Goal: Task Accomplishment & Management: Use online tool/utility

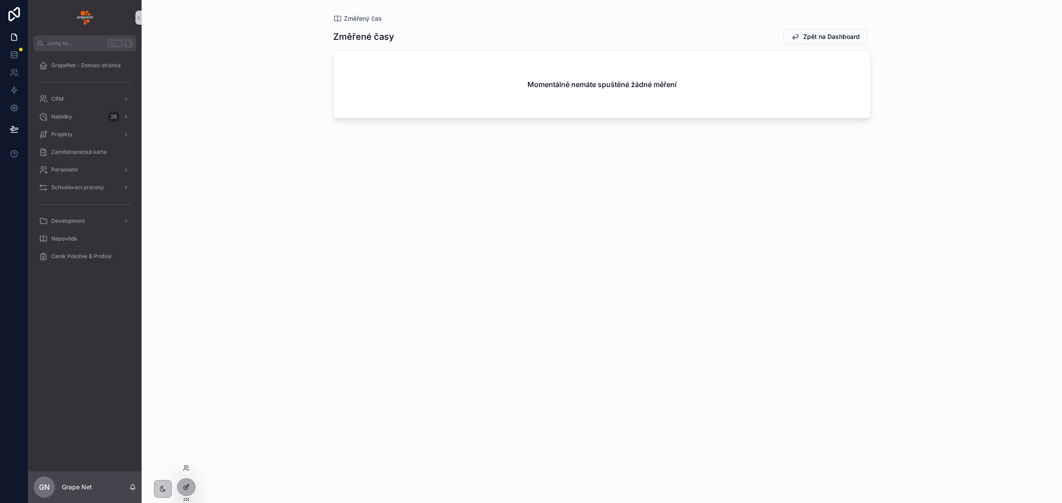
click at [185, 485] on icon at bounding box center [186, 487] width 7 height 7
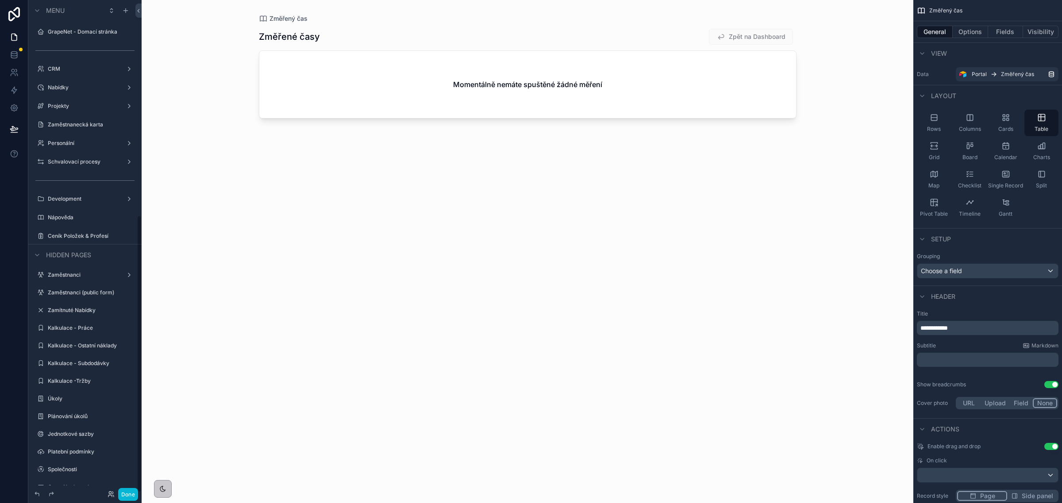
scroll to position [383, 0]
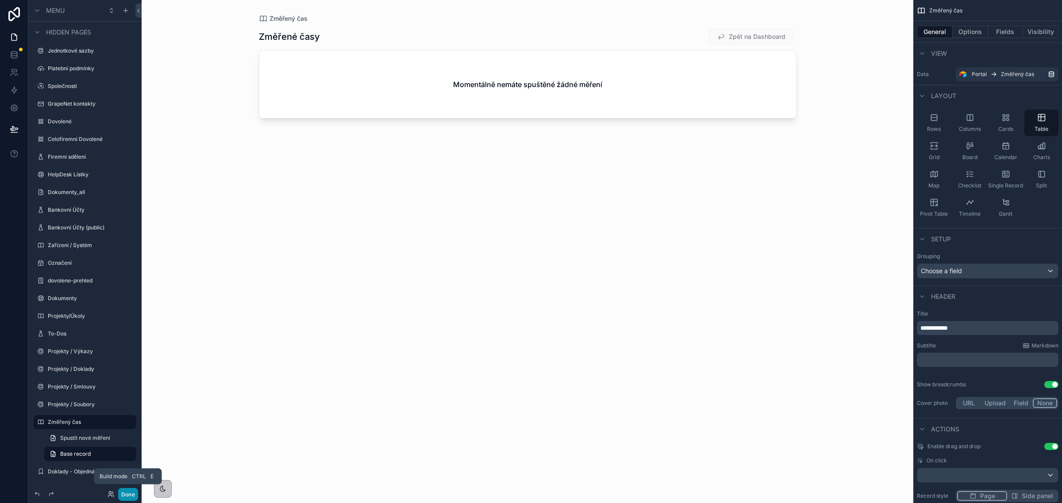
click at [124, 492] on button "Done" at bounding box center [128, 494] width 20 height 13
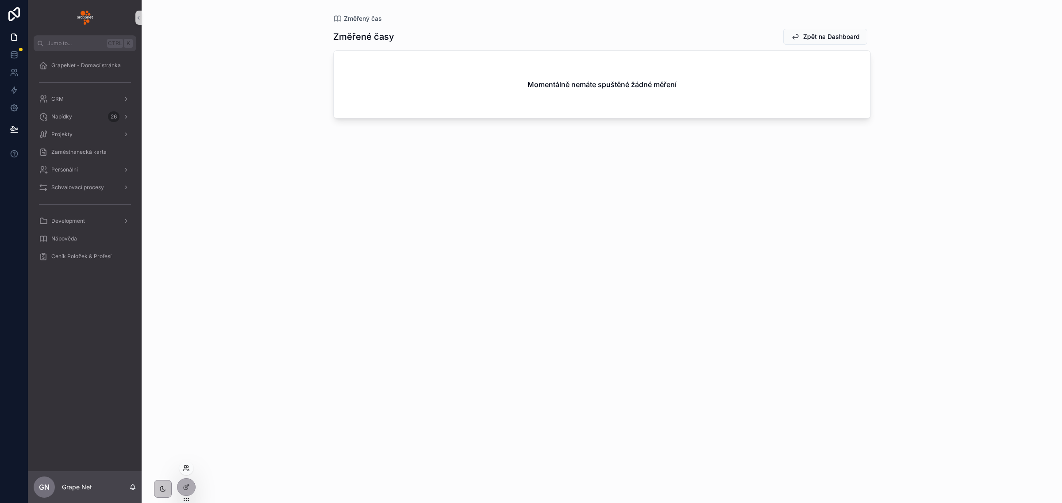
click at [186, 467] on icon at bounding box center [185, 467] width 2 height 2
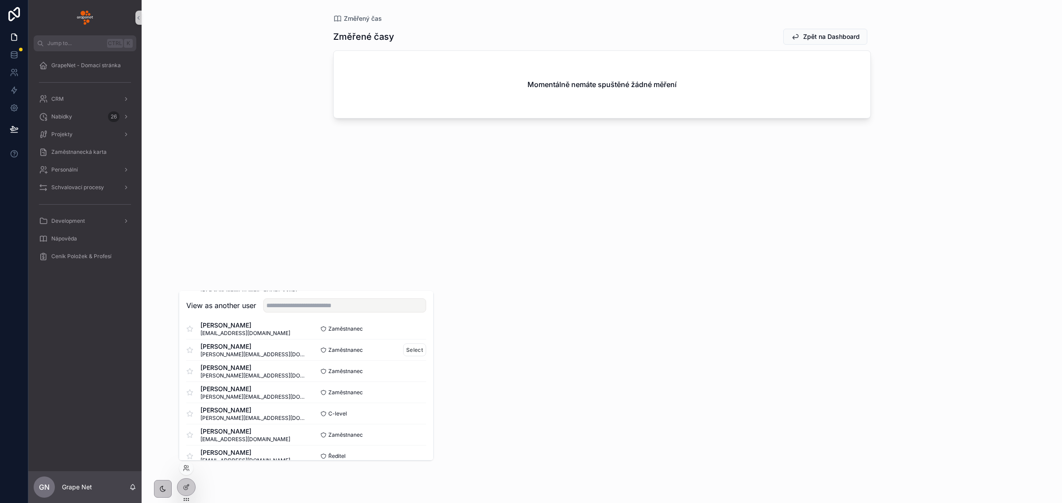
scroll to position [55, 0]
click at [403, 432] on button "Select" at bounding box center [414, 431] width 23 height 13
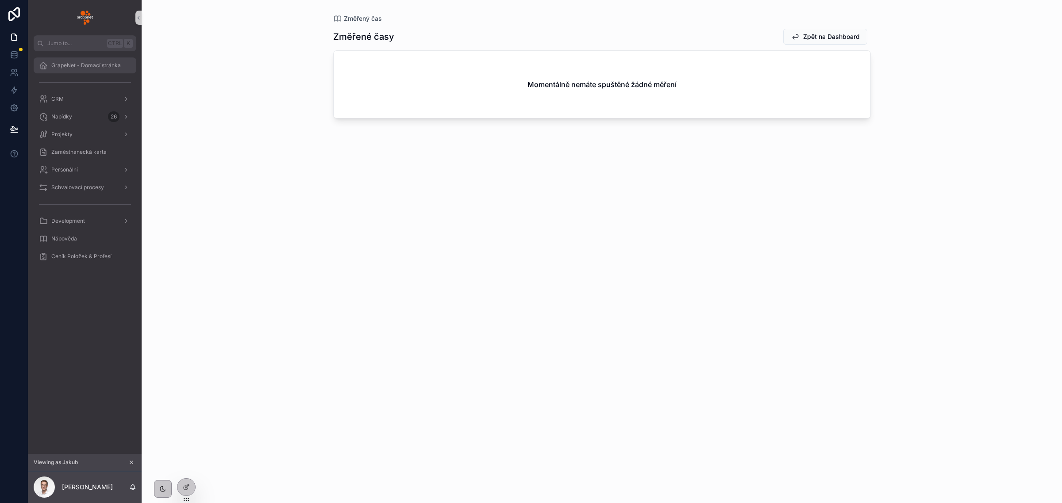
click at [83, 63] on span "GrapeNet - Domací stránka" at bounding box center [85, 65] width 69 height 7
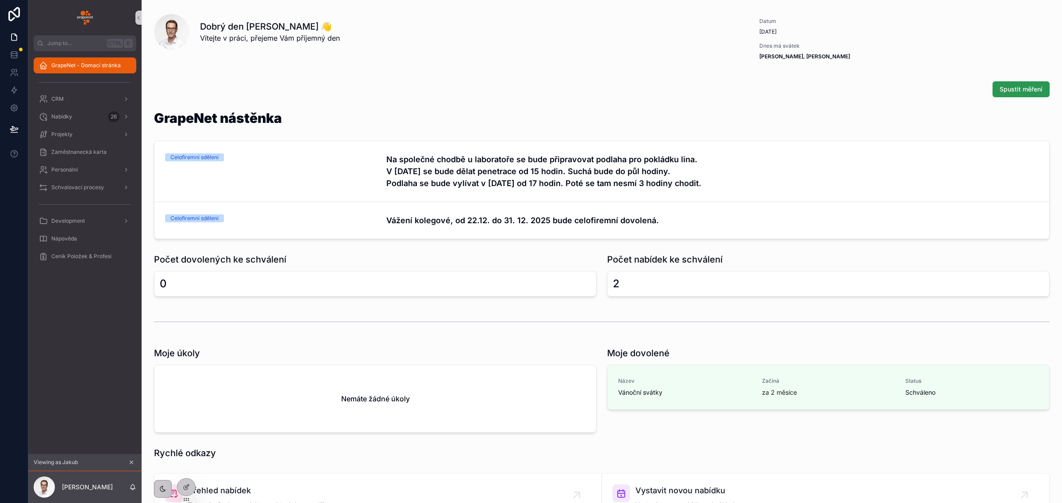
click at [1000, 92] on span "Spustit měření" at bounding box center [1020, 89] width 43 height 9
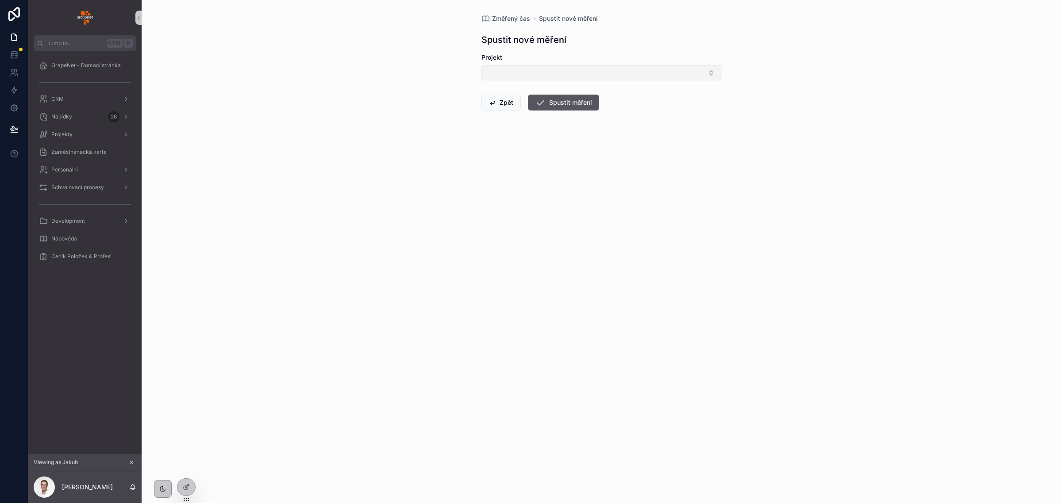
click at [617, 71] on button "Select Button" at bounding box center [601, 72] width 241 height 15
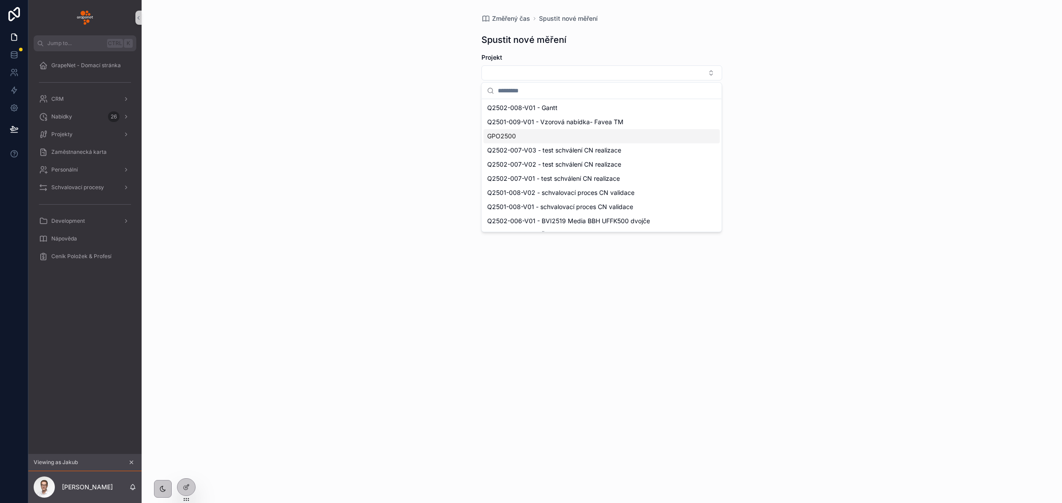
click at [547, 136] on div "GPO2500" at bounding box center [601, 136] width 236 height 14
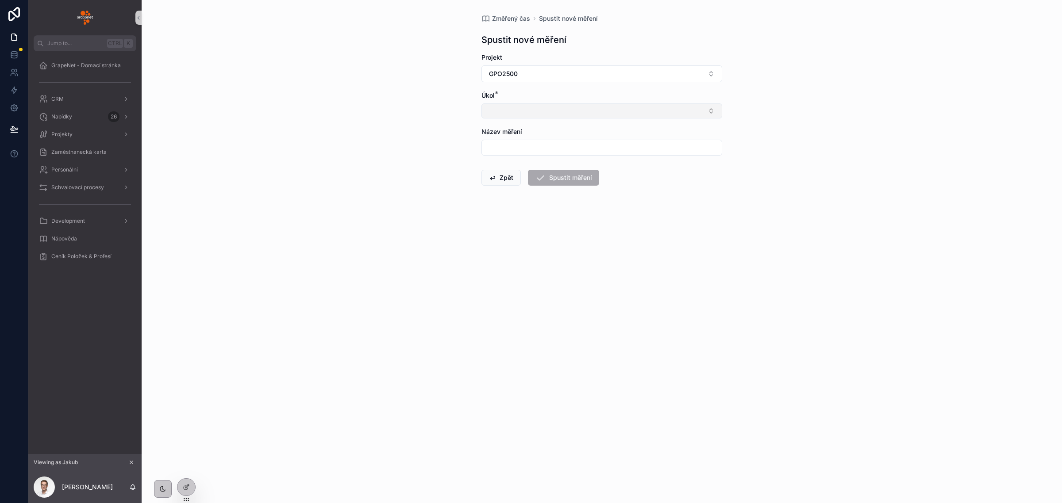
click at [539, 116] on button "Select Button" at bounding box center [601, 111] width 241 height 15
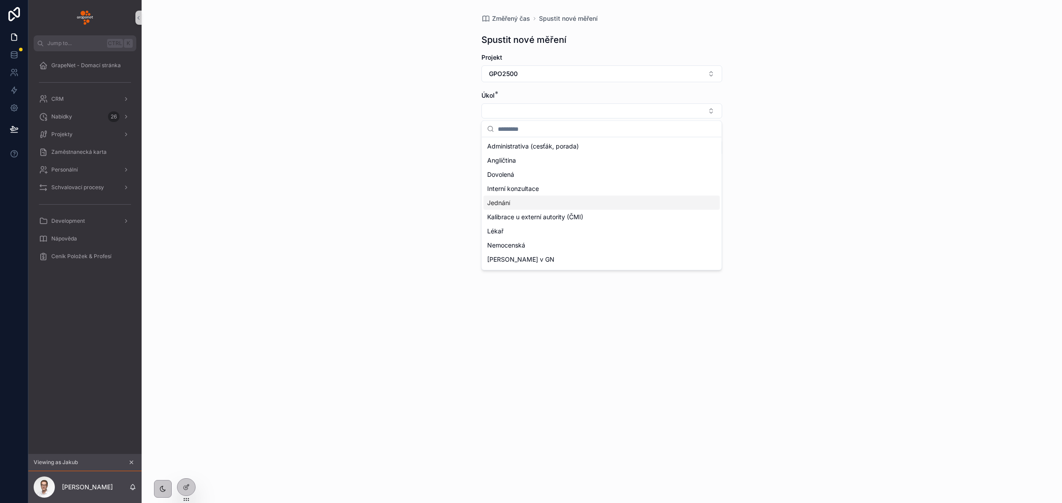
click at [529, 199] on div "Jednání" at bounding box center [601, 203] width 236 height 14
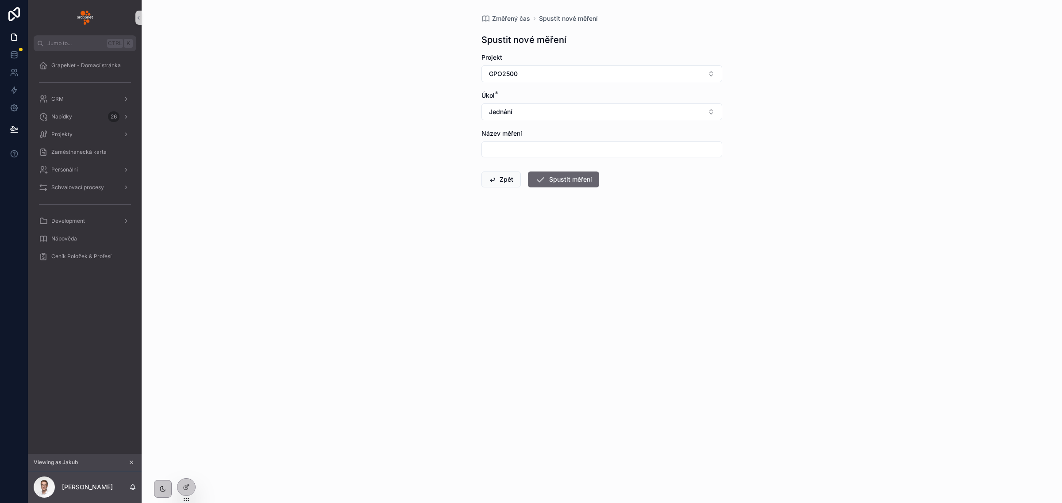
click at [561, 181] on button "Spustit měření" at bounding box center [563, 180] width 71 height 16
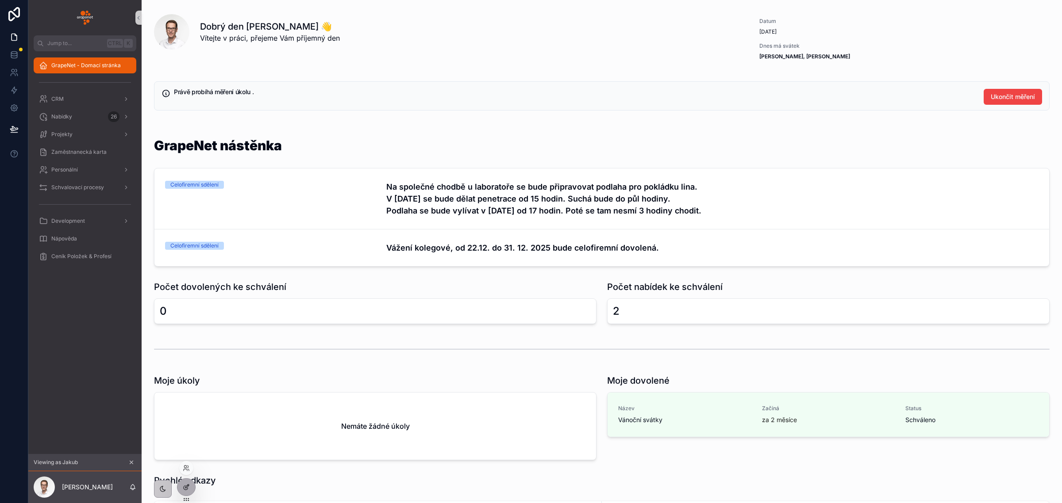
click at [188, 484] on icon at bounding box center [186, 487] width 7 height 7
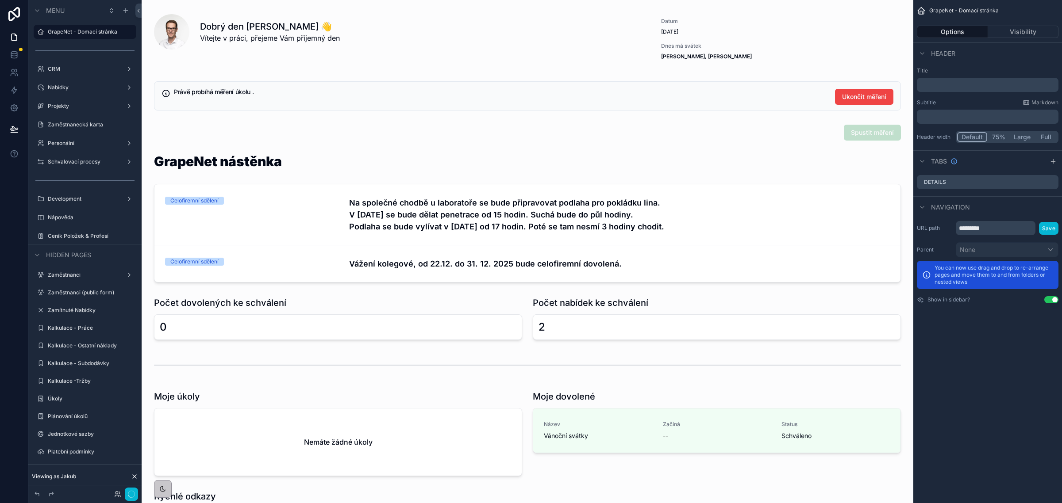
click at [490, 96] on div "scrollable content" at bounding box center [527, 96] width 757 height 36
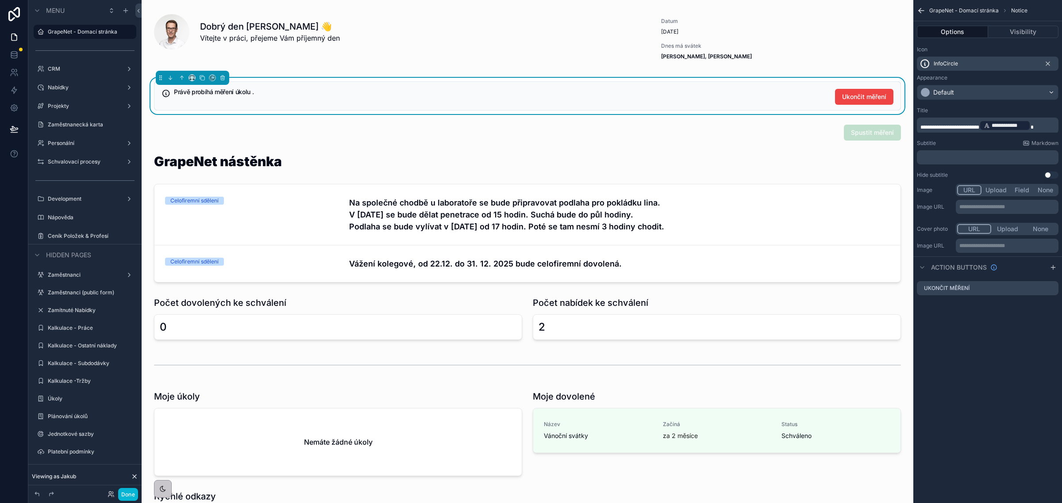
click at [978, 125] on span "**********" at bounding box center [949, 127] width 59 height 5
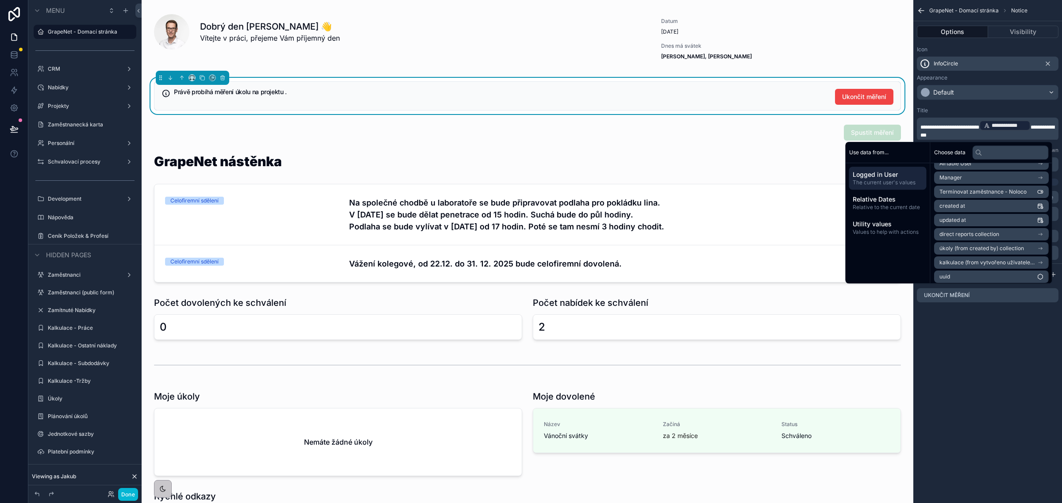
scroll to position [182, 0]
click at [981, 245] on span "úkoly (from created by) collection" at bounding box center [981, 245] width 84 height 7
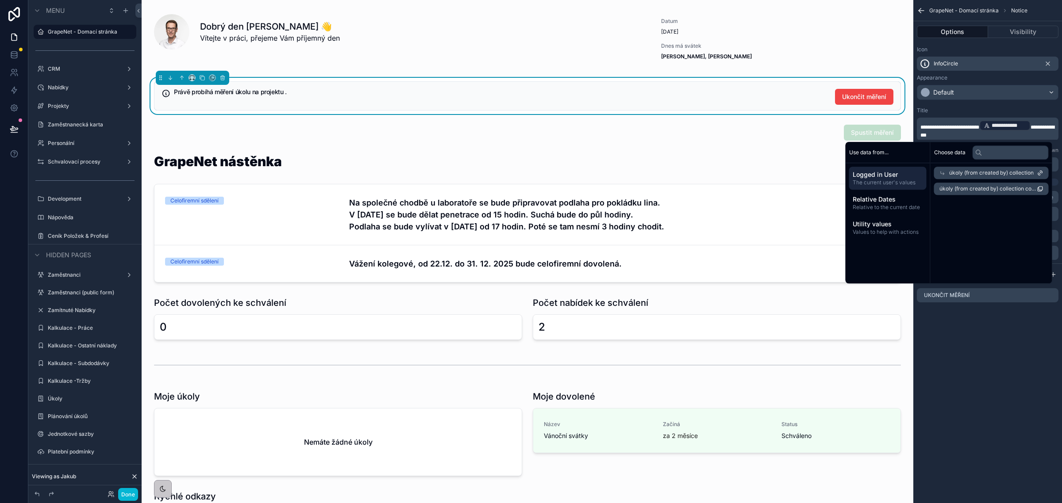
click at [934, 171] on div "úkoly (from created by) collection" at bounding box center [991, 173] width 115 height 12
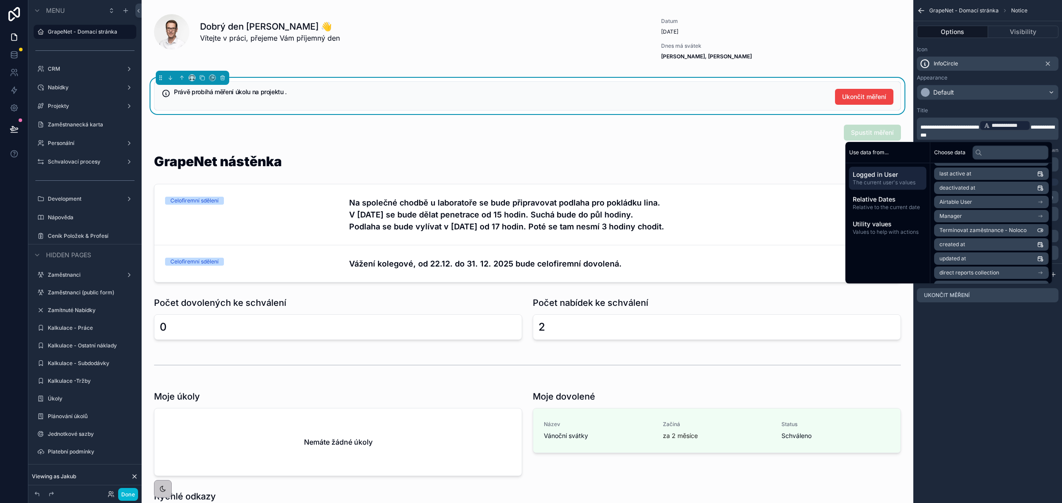
scroll to position [166, 0]
click at [859, 173] on span "Logged in User" at bounding box center [887, 174] width 70 height 9
click at [987, 152] on input "text" at bounding box center [1010, 153] width 76 height 14
paste input "**********"
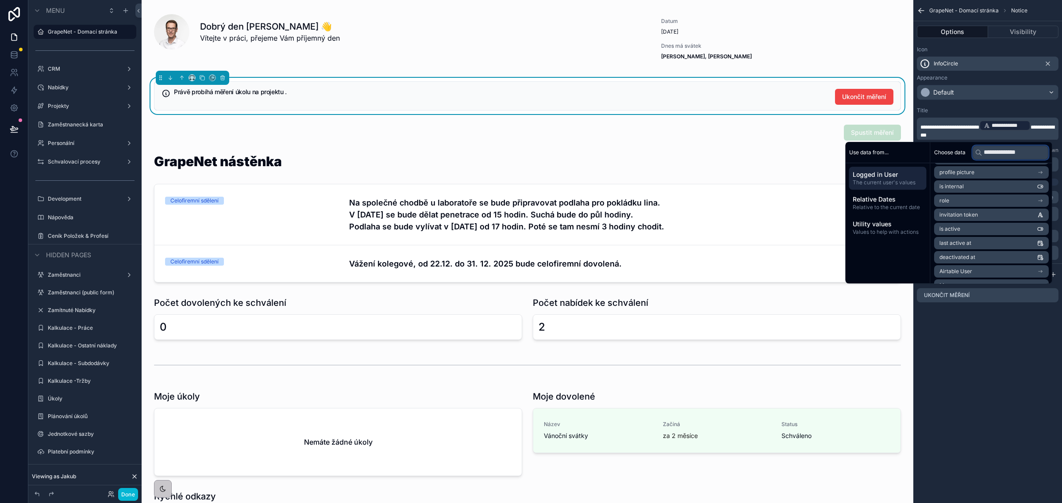
scroll to position [0, 0]
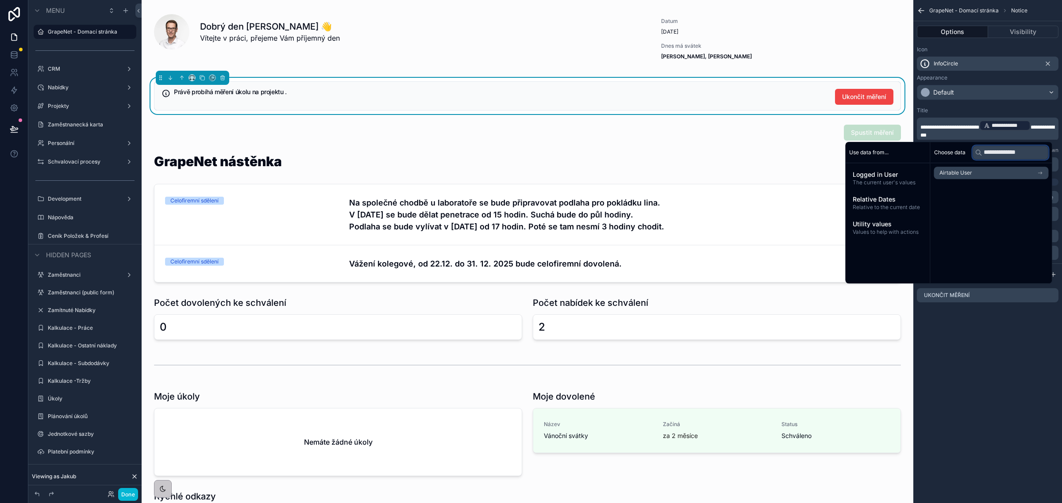
type input "**********"
click at [994, 173] on li "Airtable User" at bounding box center [991, 173] width 115 height 12
click at [995, 203] on li "Probíhá měření - Projekt" at bounding box center [991, 203] width 115 height 12
click at [977, 187] on span "Probíhá měření - Projekt" at bounding box center [980, 187] width 62 height 7
click at [967, 188] on span "Probíhá měření" at bounding box center [958, 188] width 38 height 7
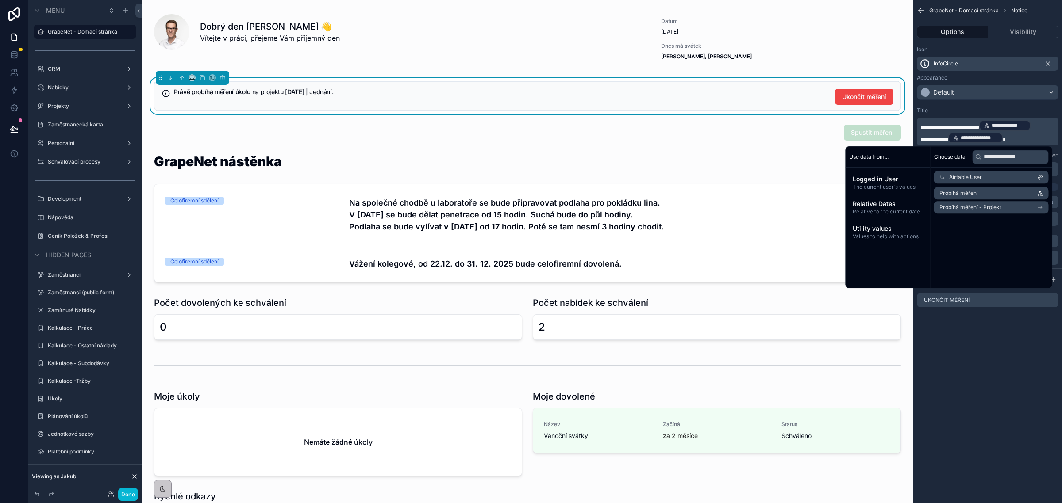
click at [978, 207] on span "Probíhá měření - Projekt" at bounding box center [970, 207] width 62 height 7
click at [978, 188] on span "Probíhá měření - Projekt" at bounding box center [980, 191] width 62 height 7
click at [962, 180] on span "Airtable User" at bounding box center [965, 177] width 33 height 7
click at [1020, 136] on p "**********" at bounding box center [988, 131] width 136 height 25
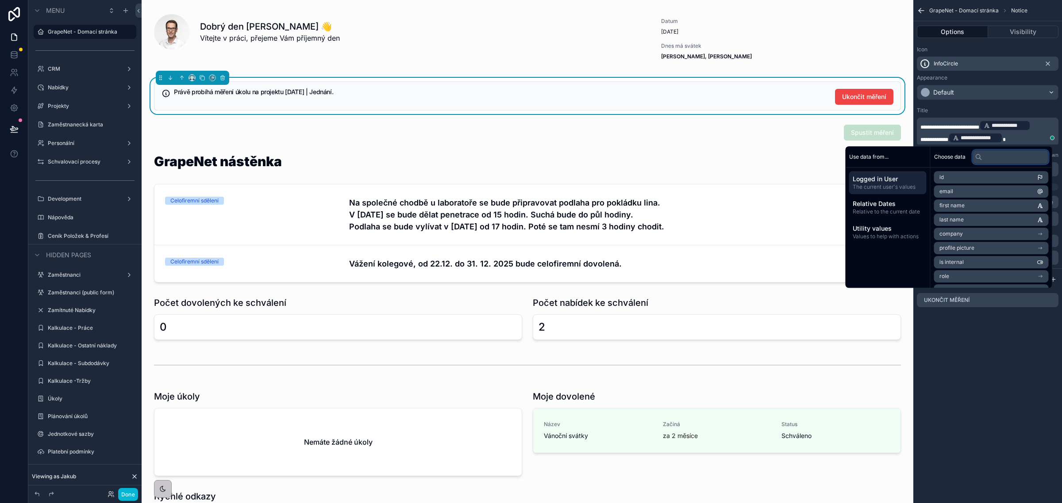
click at [992, 154] on input "text" at bounding box center [1010, 157] width 76 height 14
paste input "**********"
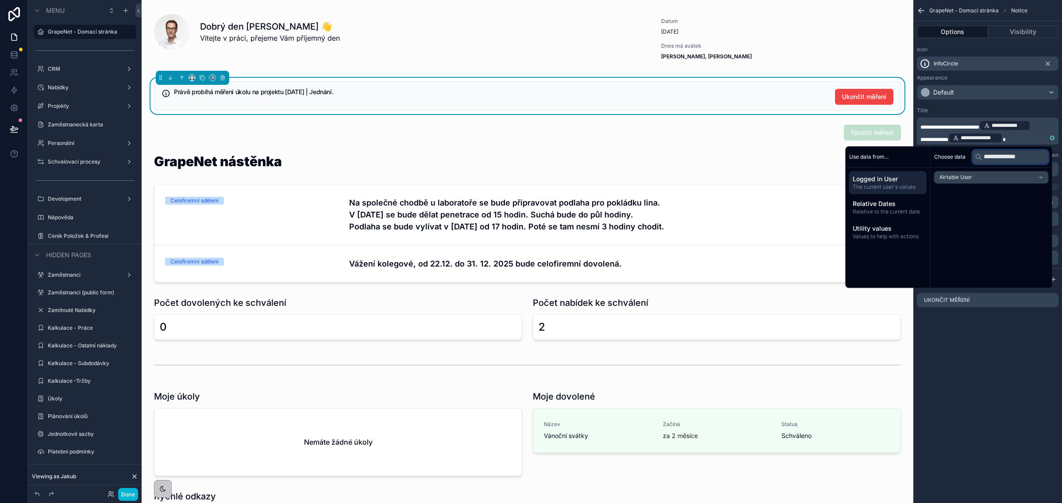
type input "**********"
click at [988, 180] on li "Airtable User" at bounding box center [991, 177] width 115 height 12
click at [996, 206] on li "Probíhá měření - Projekt" at bounding box center [991, 207] width 115 height 12
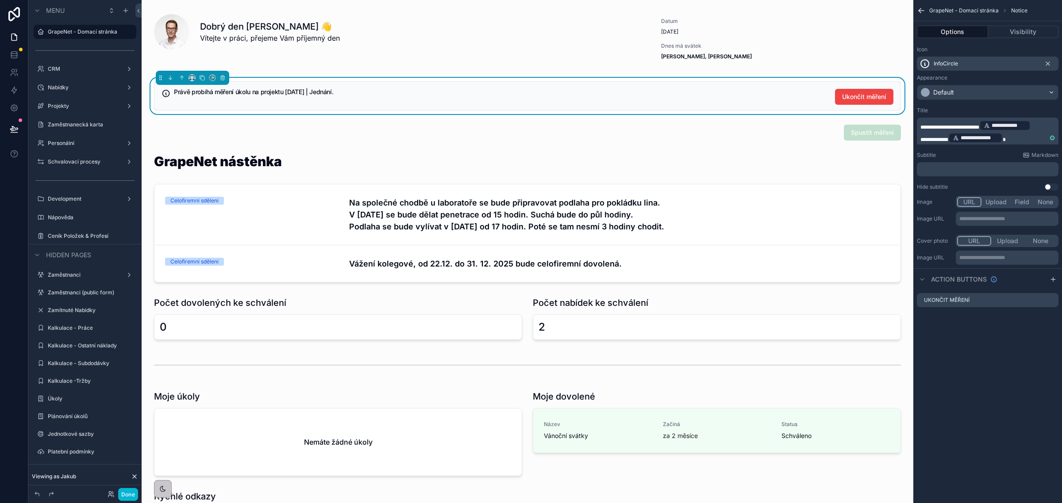
click at [1008, 133] on p "**********" at bounding box center [988, 131] width 136 height 25
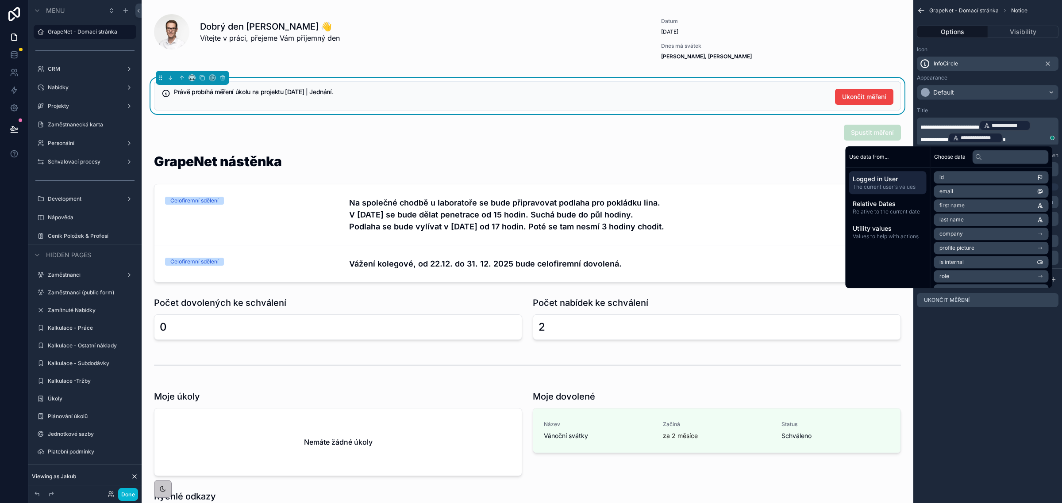
click at [939, 138] on span "**********" at bounding box center [934, 139] width 28 height 5
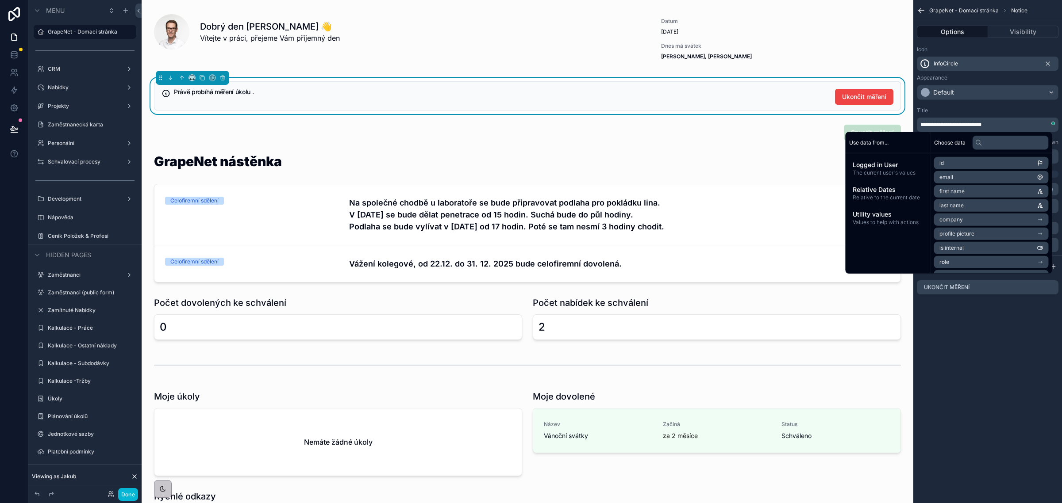
scroll to position [166, 0]
click at [1002, 149] on input "text" at bounding box center [1010, 142] width 76 height 14
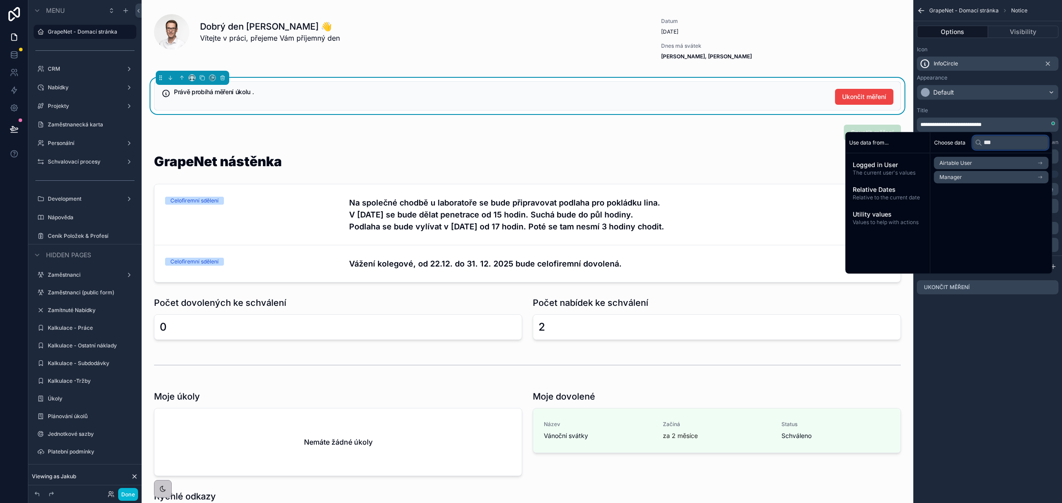
type input "***"
click at [990, 162] on li "Airtable User" at bounding box center [991, 163] width 115 height 12
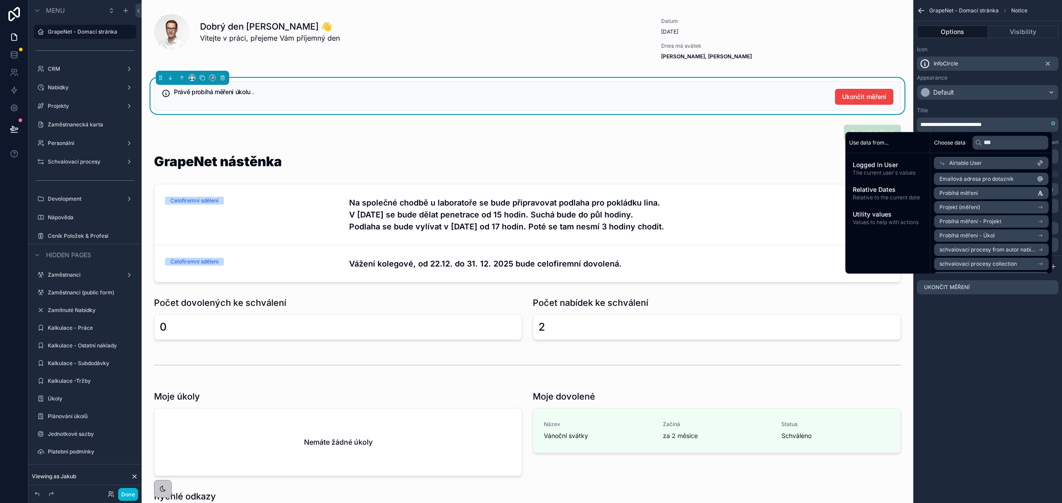
click at [991, 191] on li "Probíhá měření" at bounding box center [991, 193] width 115 height 12
click at [1009, 347] on div "**********" at bounding box center [987, 251] width 149 height 503
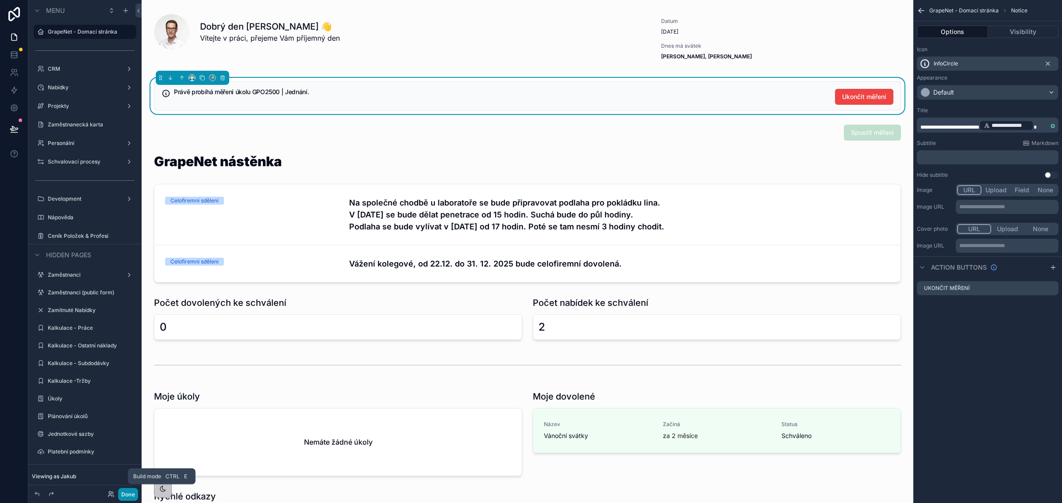
click at [132, 496] on button "Done" at bounding box center [128, 494] width 20 height 13
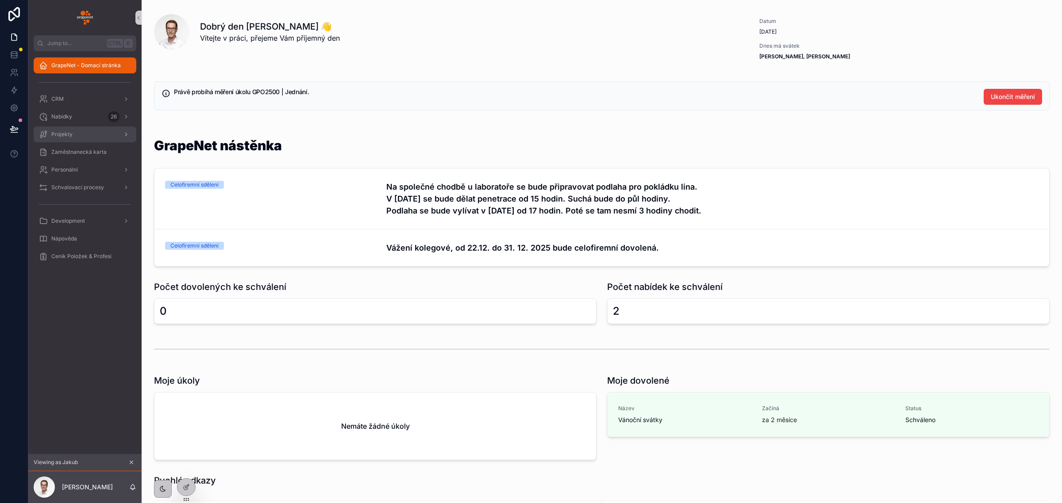
click at [82, 136] on div "Projekty" at bounding box center [85, 134] width 92 height 14
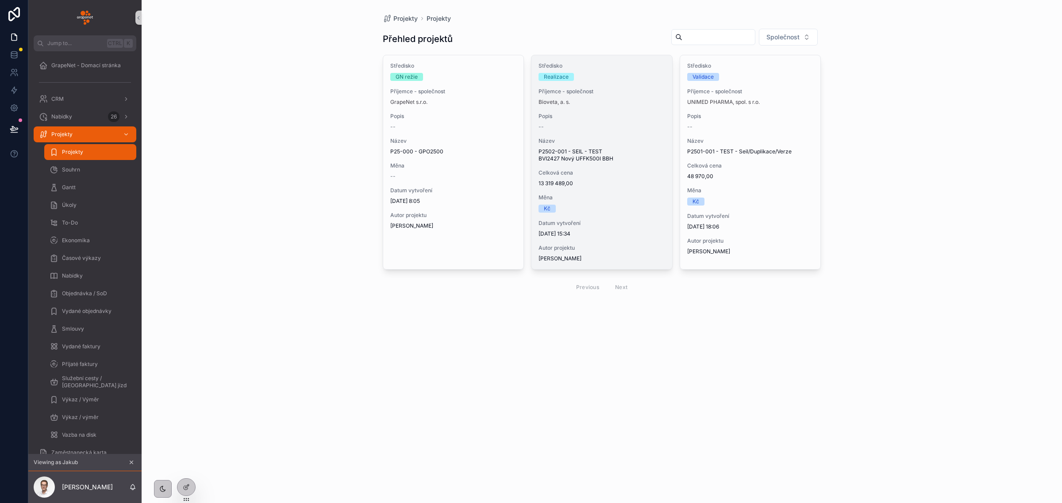
click at [659, 149] on span "P2502-001 - SEIL - TEST BVI2427 Nový UFFK500l BBH" at bounding box center [601, 155] width 127 height 14
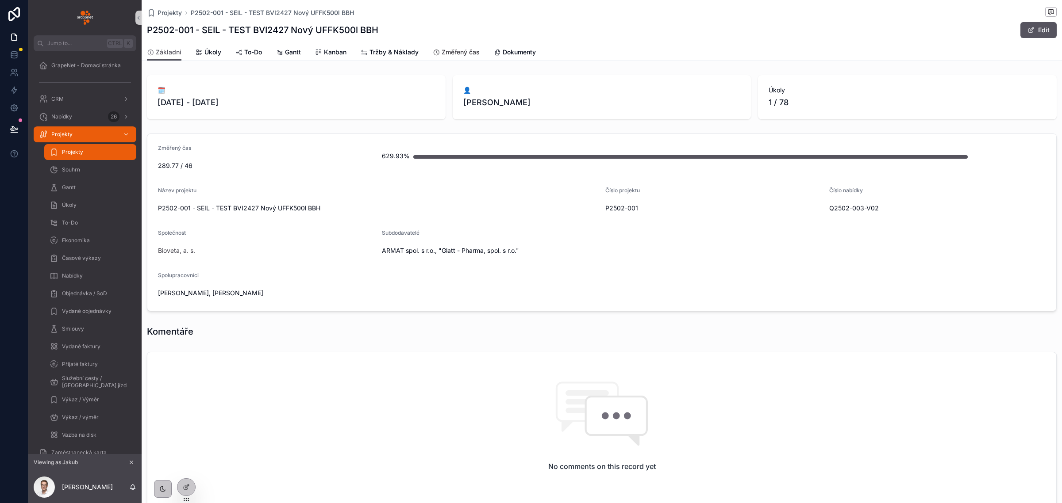
click at [443, 52] on span "Změřený čas" at bounding box center [460, 52] width 38 height 9
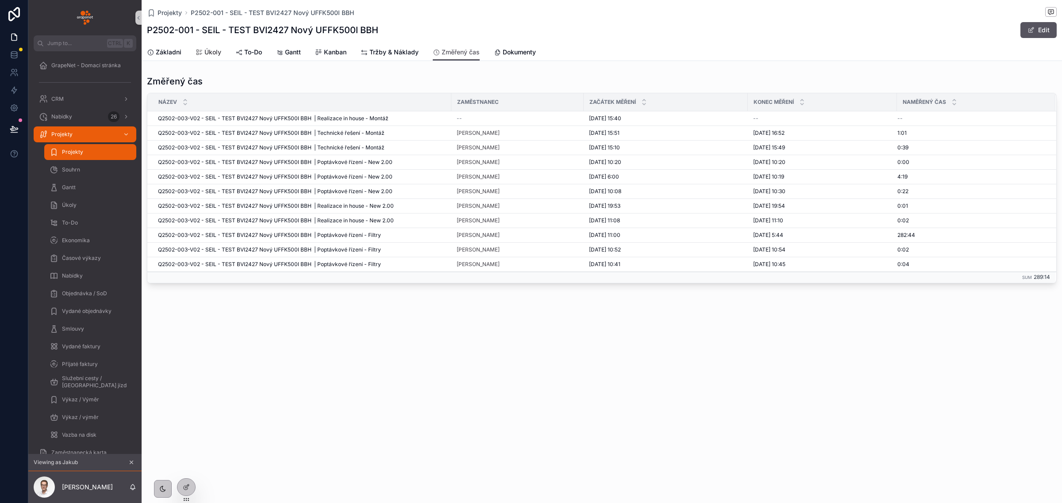
click at [213, 52] on span "Úkoly" at bounding box center [212, 52] width 17 height 9
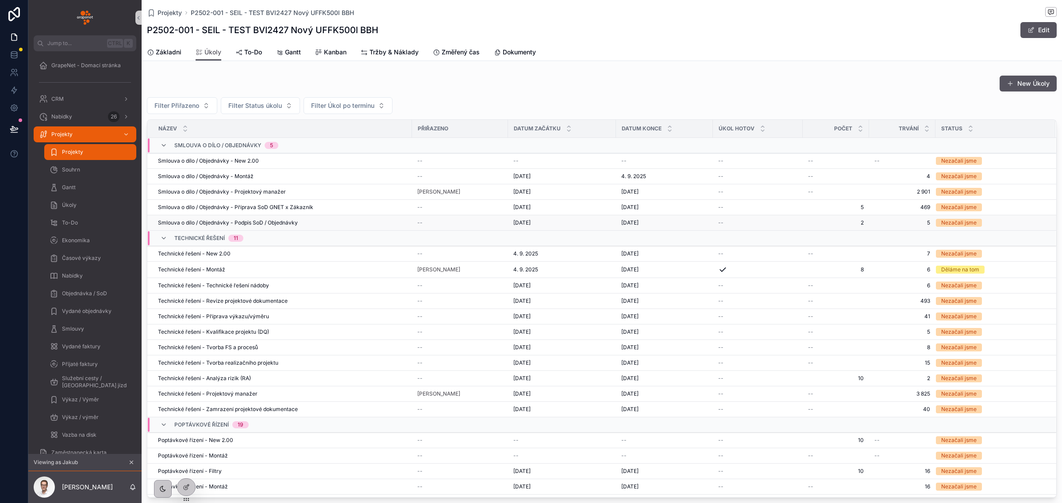
click at [463, 222] on div "--" at bounding box center [459, 222] width 85 height 7
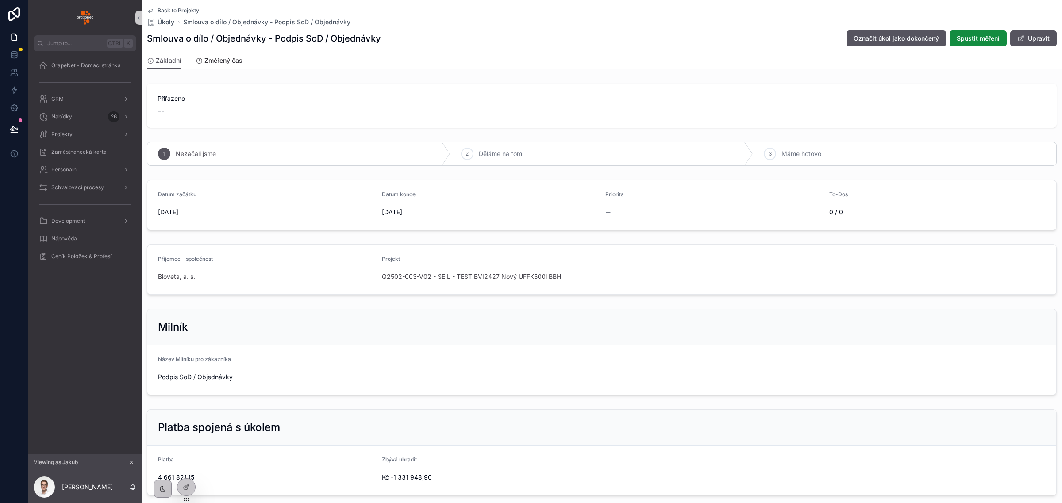
click at [230, 65] on link "Změřený čas" at bounding box center [219, 62] width 47 height 18
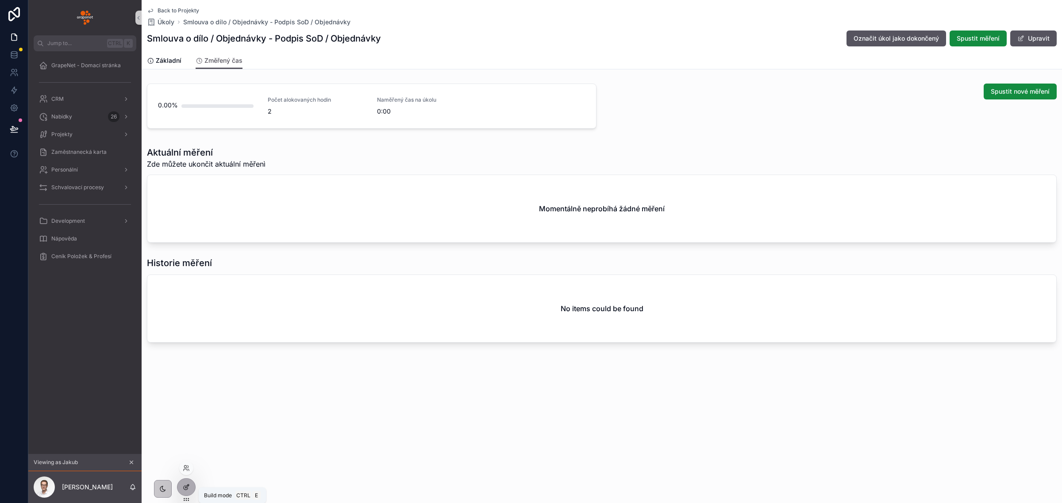
click at [191, 491] on div at bounding box center [186, 487] width 18 height 17
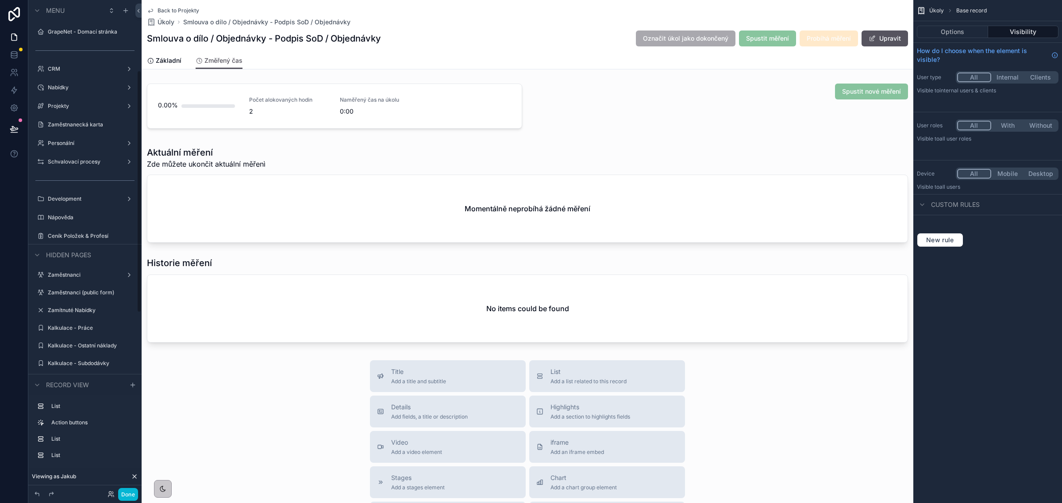
scroll to position [143, 0]
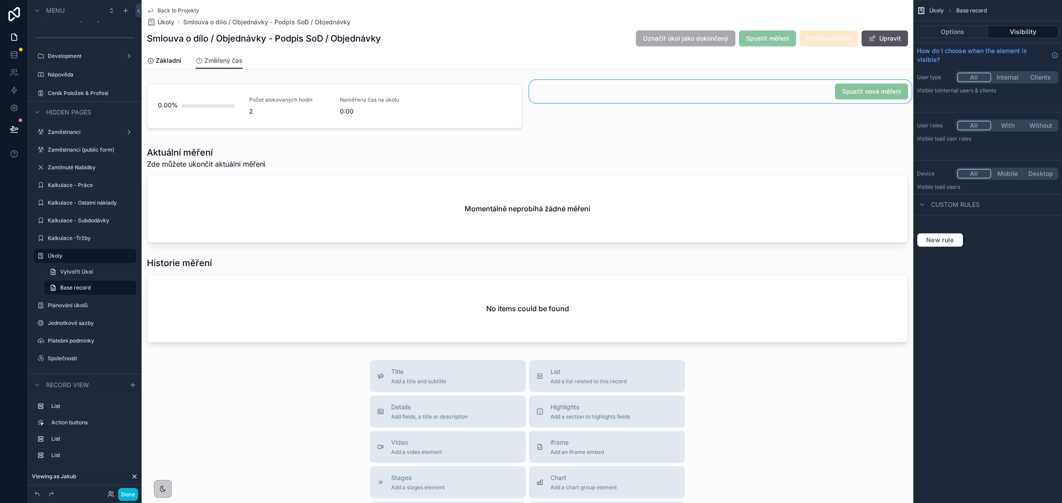
click at [754, 89] on div "scrollable content" at bounding box center [720, 108] width 386 height 56
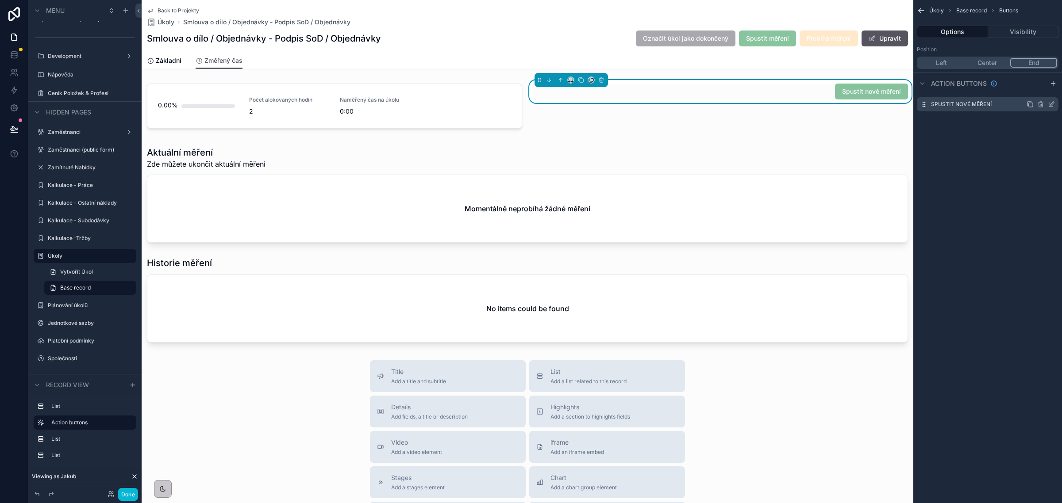
click at [1051, 102] on icon "scrollable content" at bounding box center [1050, 104] width 7 height 7
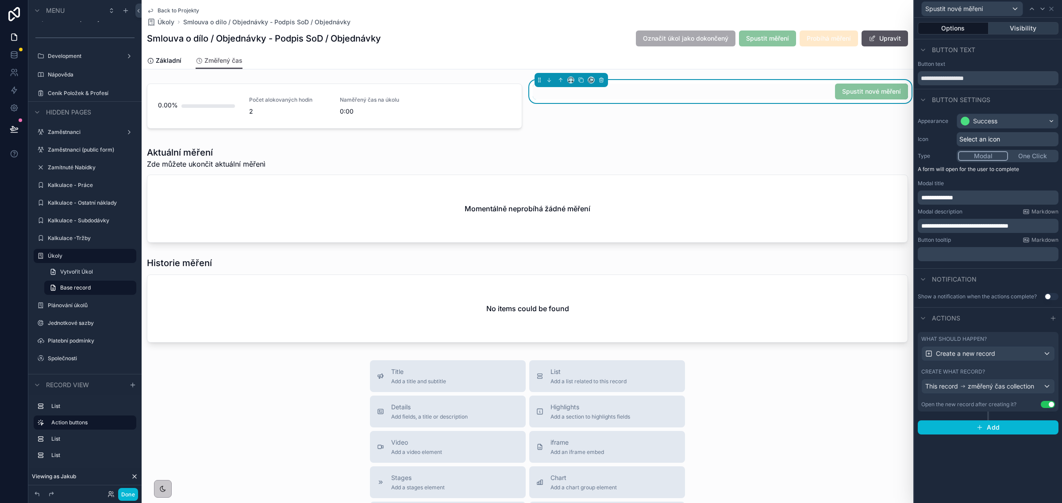
click at [1017, 30] on button "Visibility" at bounding box center [1023, 28] width 70 height 12
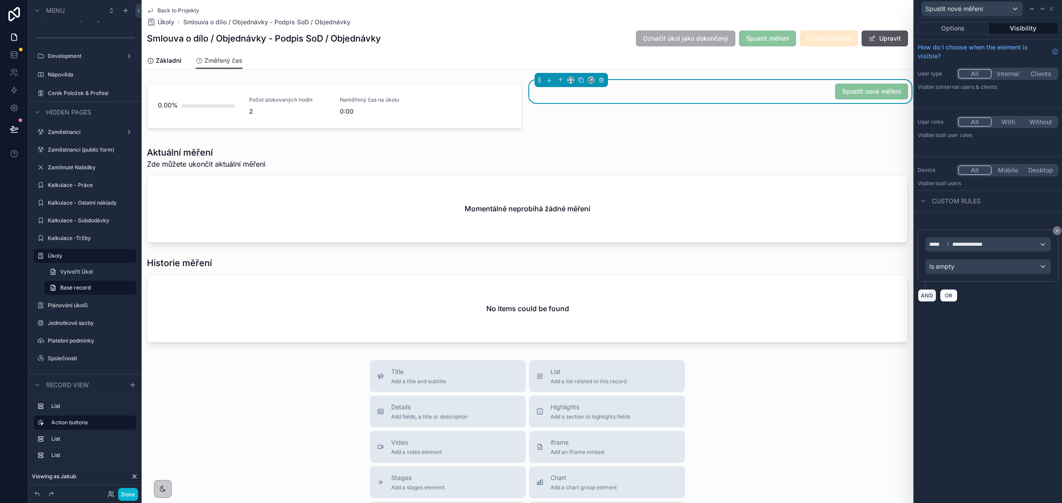
click at [922, 301] on button "AND" at bounding box center [926, 295] width 19 height 13
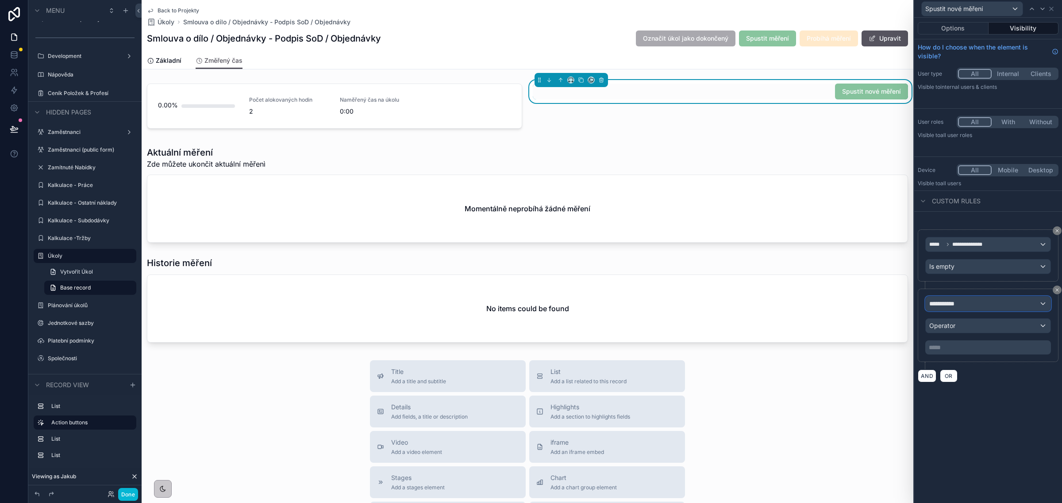
click at [966, 306] on div "**********" at bounding box center [987, 304] width 125 height 14
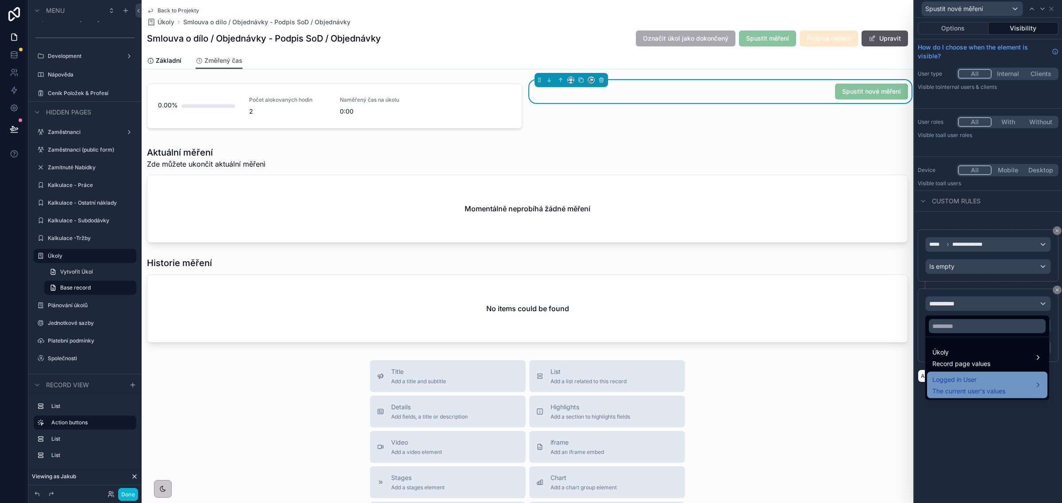
click at [966, 375] on span "Logged in User" at bounding box center [968, 380] width 73 height 11
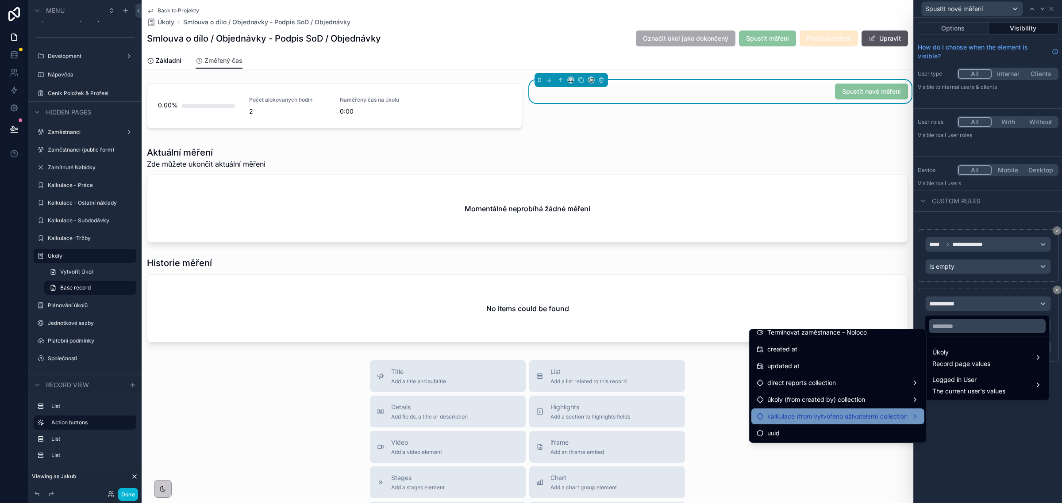
scroll to position [187, 0]
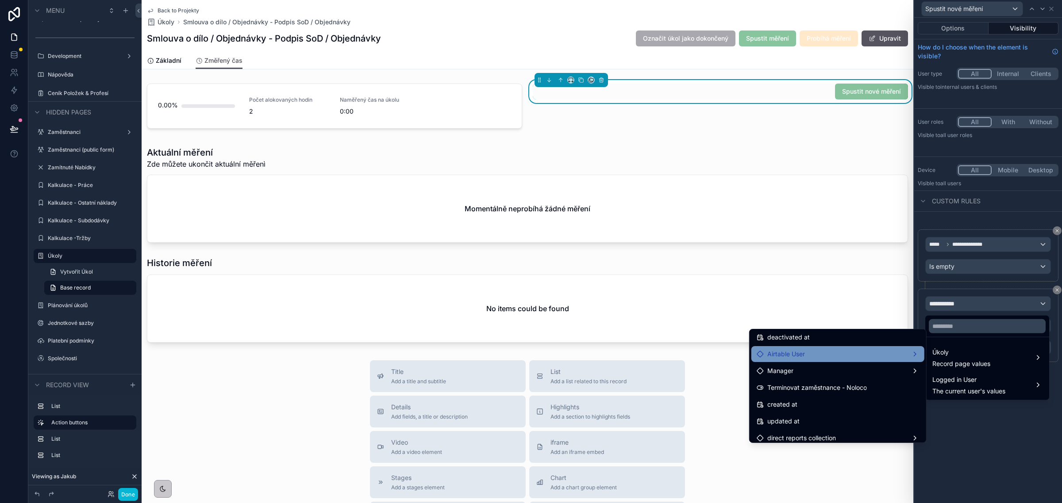
click at [806, 357] on div "Airtable User" at bounding box center [837, 354] width 162 height 11
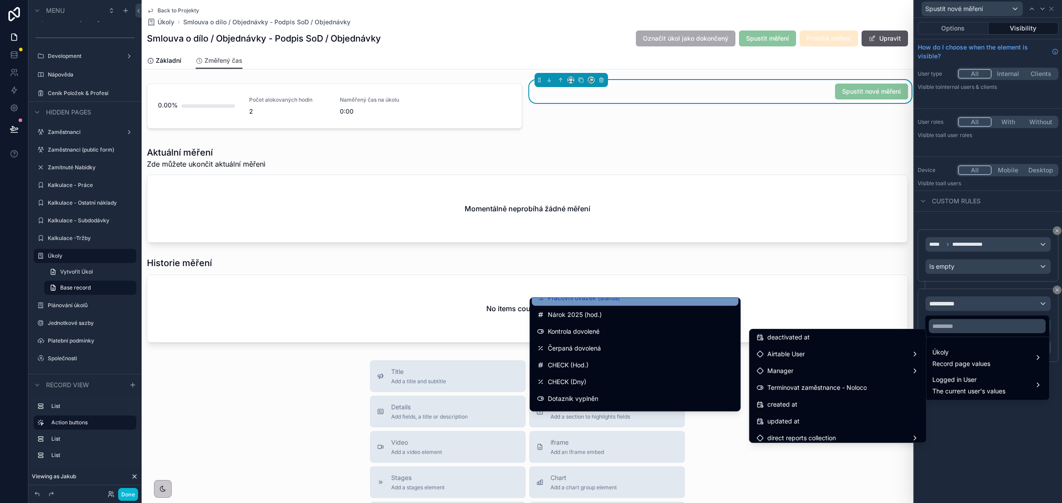
scroll to position [995, 0]
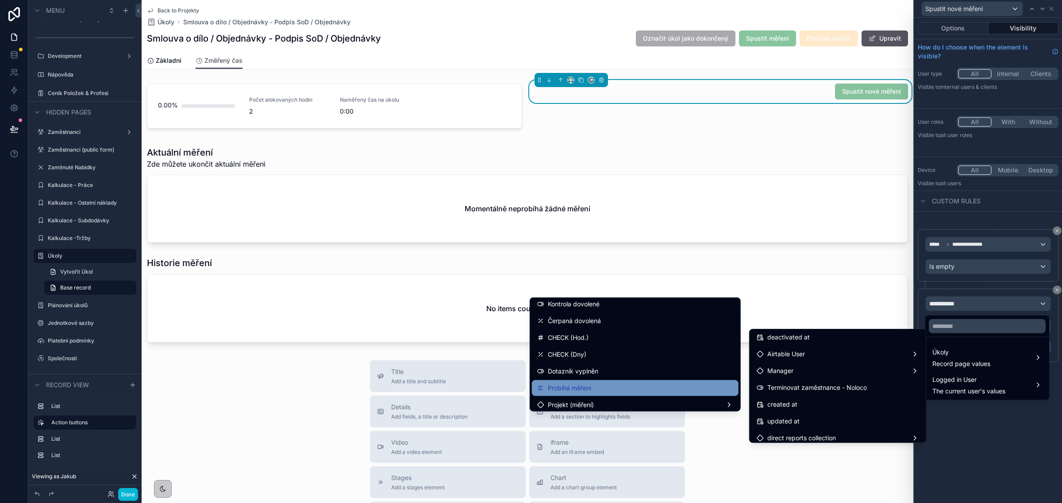
click at [609, 383] on div "Probíhá měření" at bounding box center [635, 388] width 196 height 11
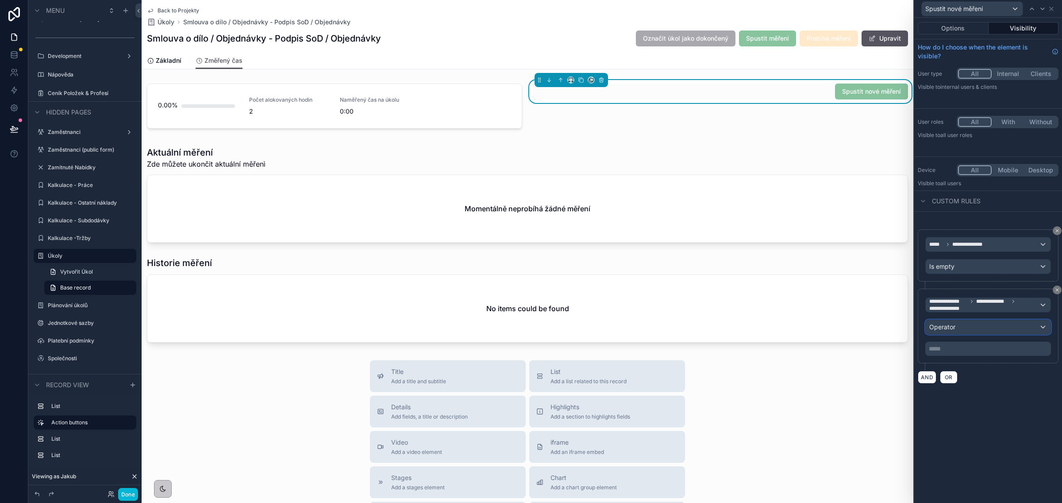
click at [958, 327] on div "Operator" at bounding box center [987, 327] width 125 height 14
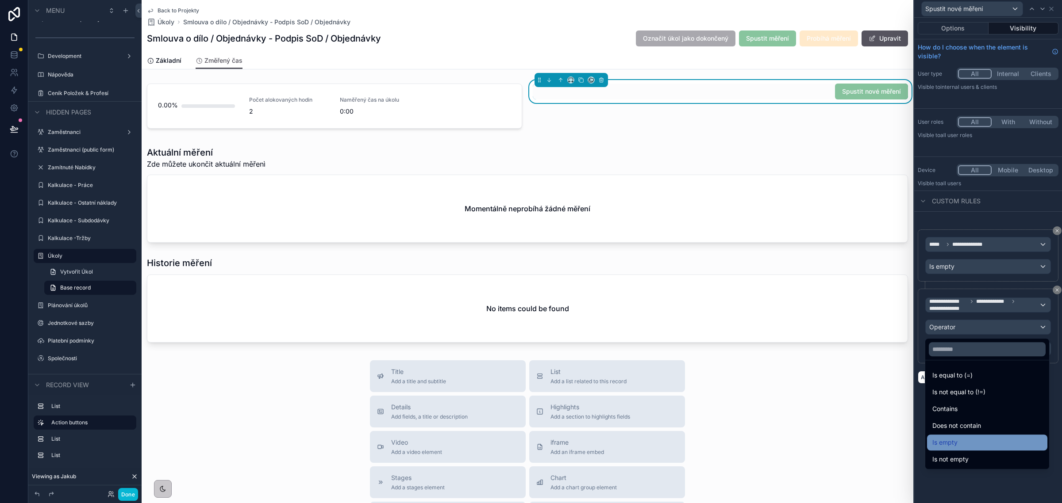
click at [950, 435] on div "Is empty" at bounding box center [987, 443] width 120 height 16
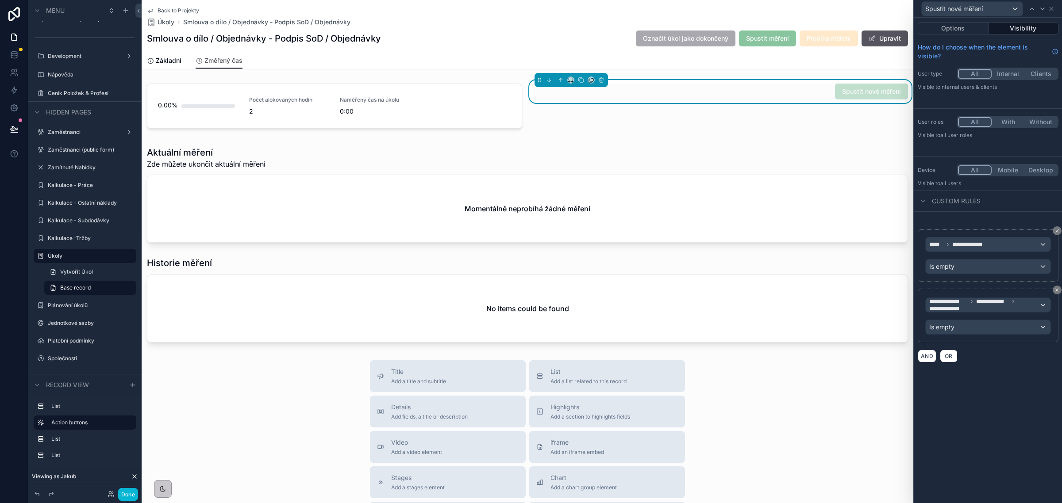
click at [549, 35] on div "Smlouva o dílo / Objednávky - Podpis SoD / Objednávky Označit úkol jako dokonče…" at bounding box center [527, 38] width 761 height 17
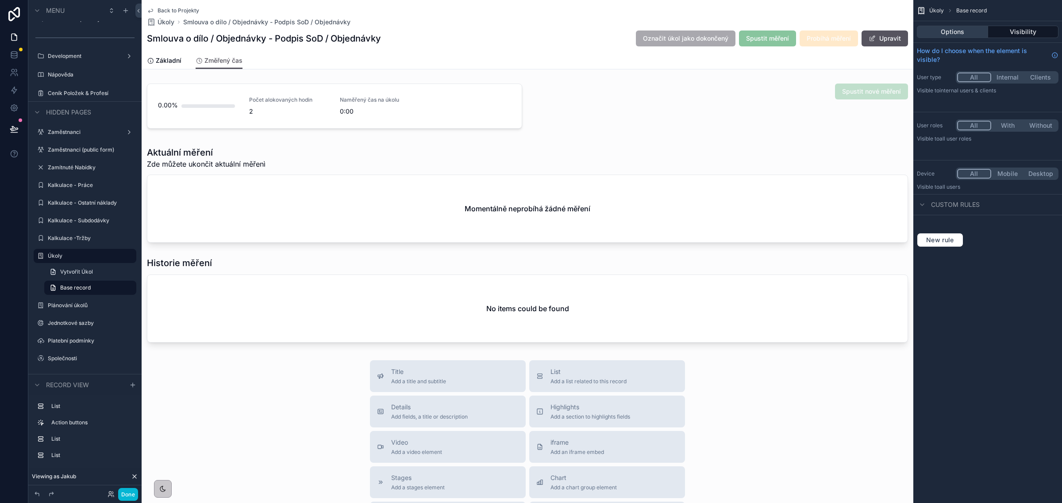
click at [939, 32] on button "Options" at bounding box center [951, 32] width 71 height 12
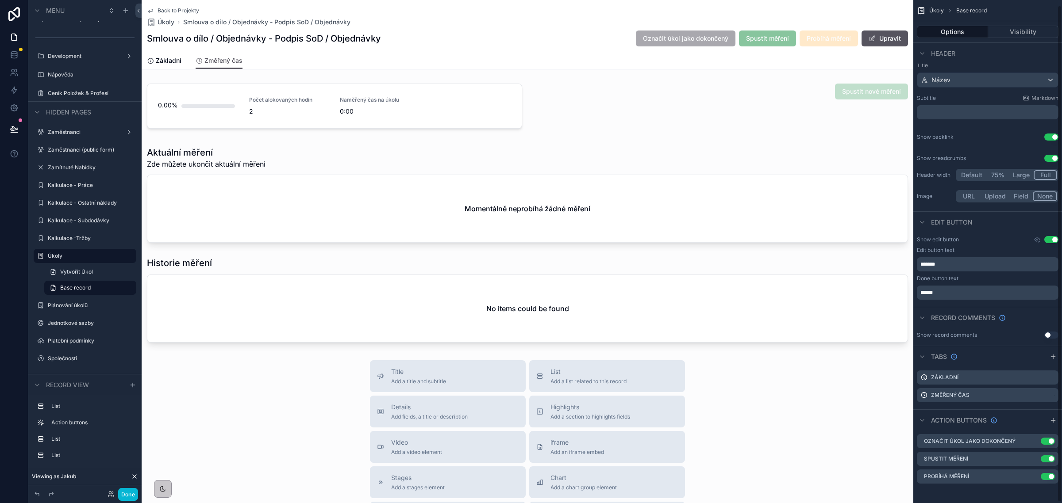
scroll to position [7, 0]
click at [1034, 457] on icon "scrollable content" at bounding box center [1033, 457] width 7 height 7
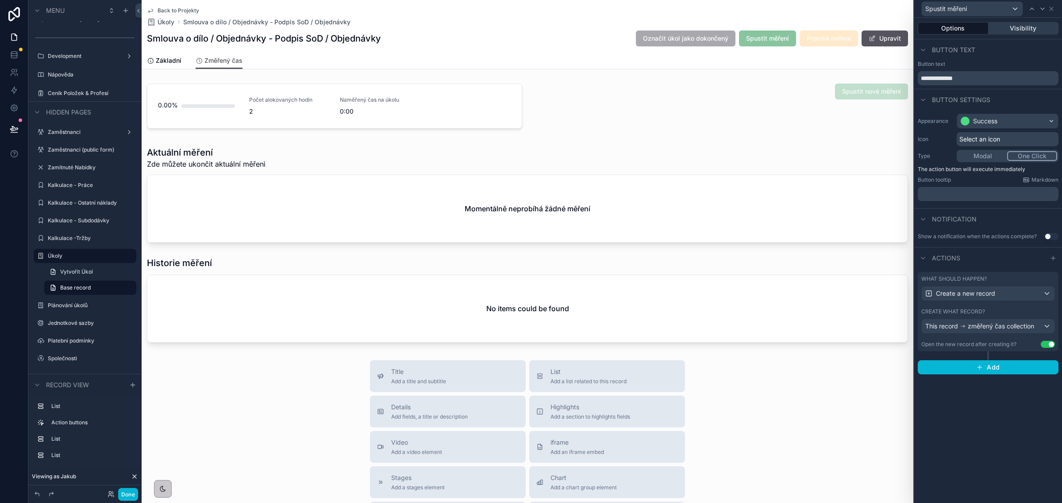
click at [1013, 26] on button "Visibility" at bounding box center [1023, 28] width 70 height 12
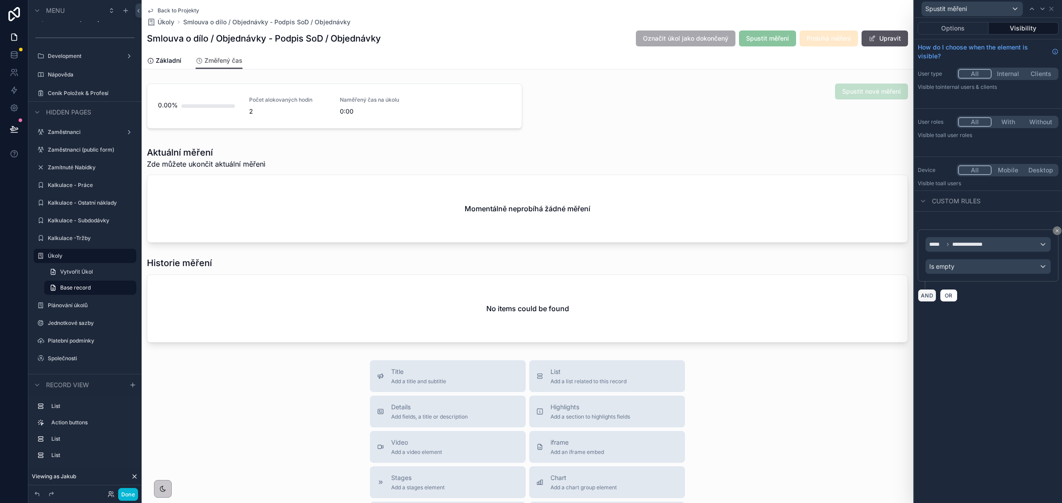
click at [926, 295] on button "AND" at bounding box center [926, 295] width 19 height 13
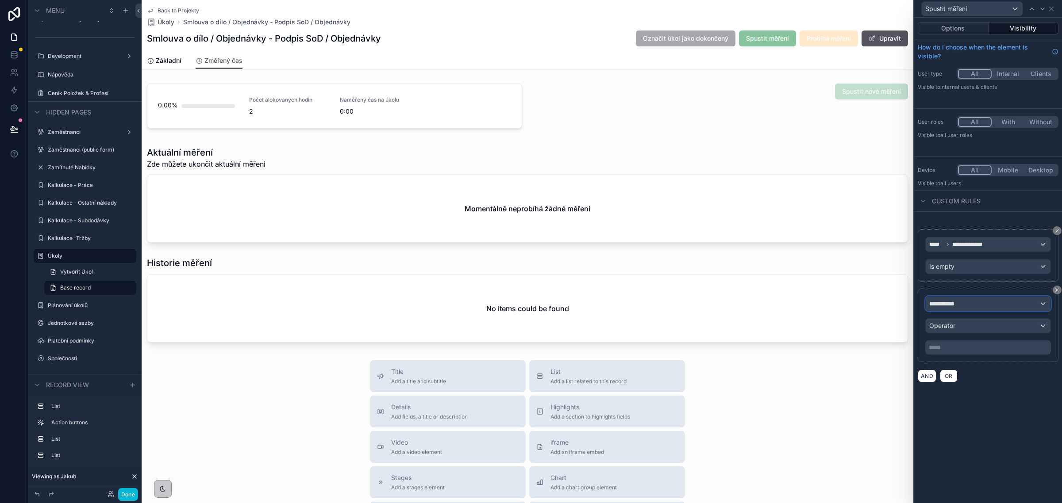
click at [958, 305] on span "**********" at bounding box center [945, 303] width 33 height 9
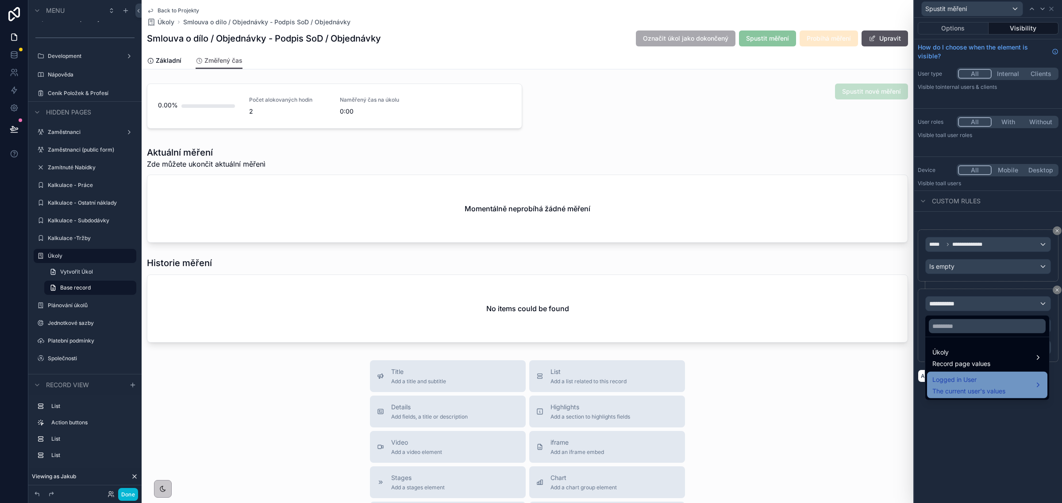
click at [960, 380] on span "Logged in User" at bounding box center [968, 380] width 73 height 11
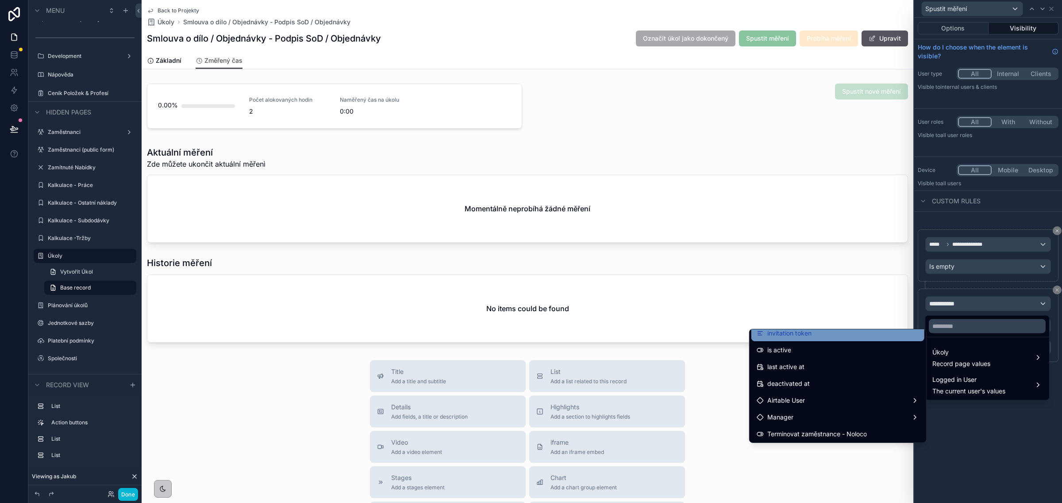
scroll to position [166, 0]
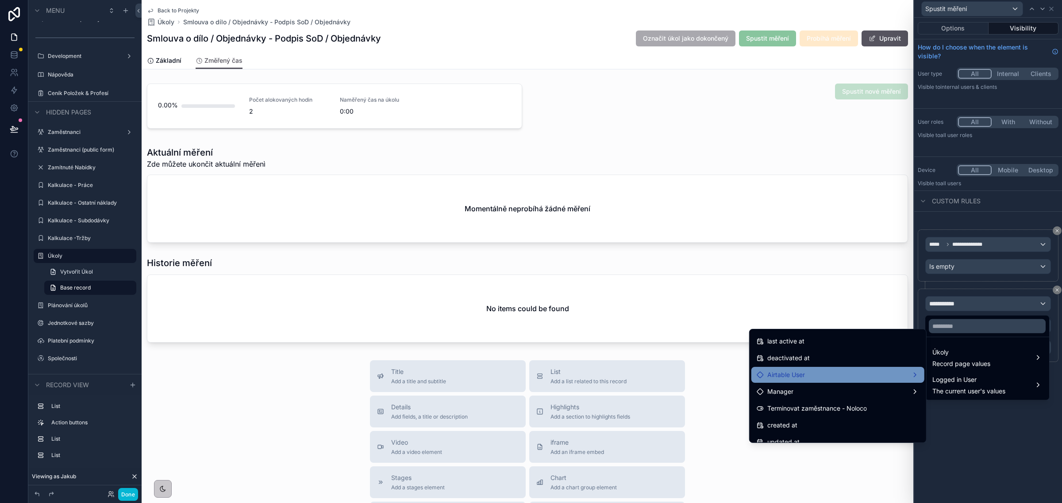
click at [828, 368] on div "Airtable User" at bounding box center [837, 375] width 173 height 16
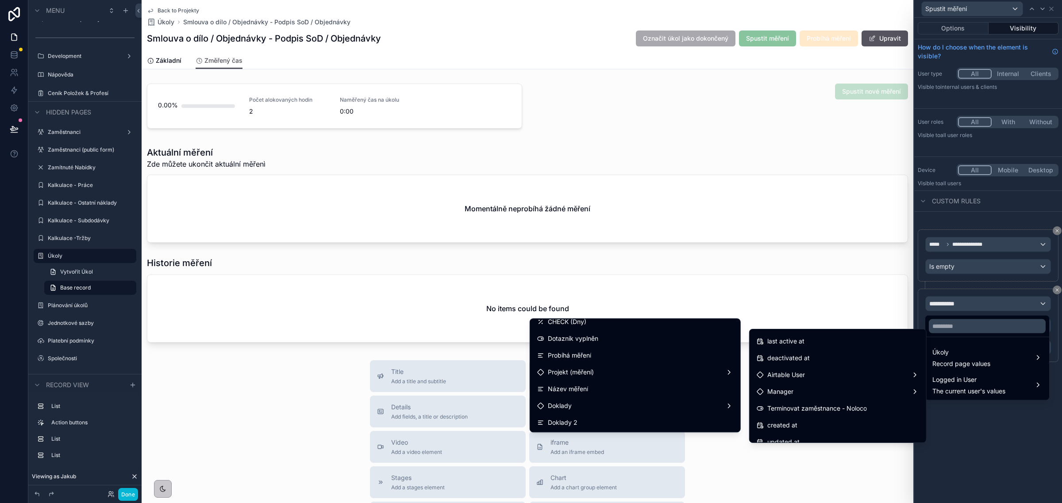
scroll to position [1051, 0]
click at [611, 354] on div "Probíhá měření" at bounding box center [635, 354] width 196 height 11
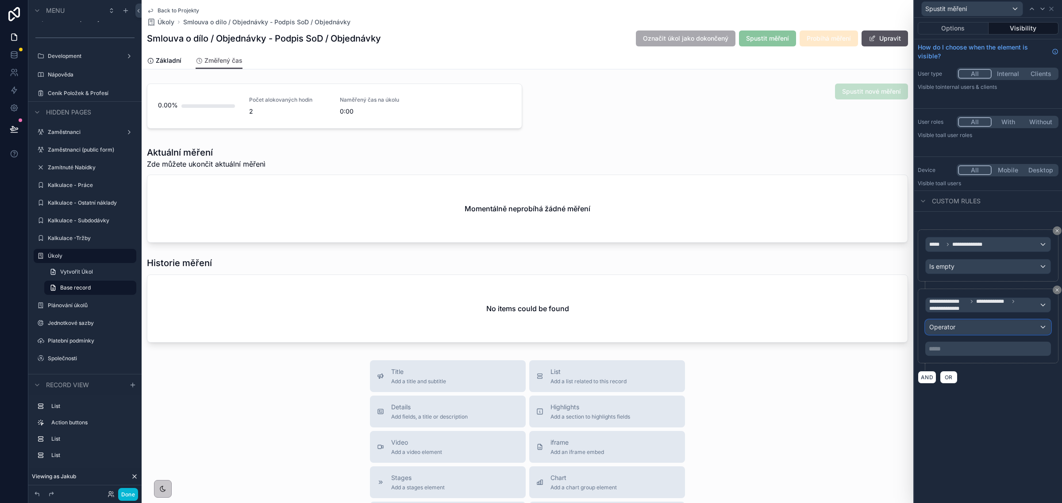
click at [952, 328] on span "Operator" at bounding box center [942, 327] width 26 height 8
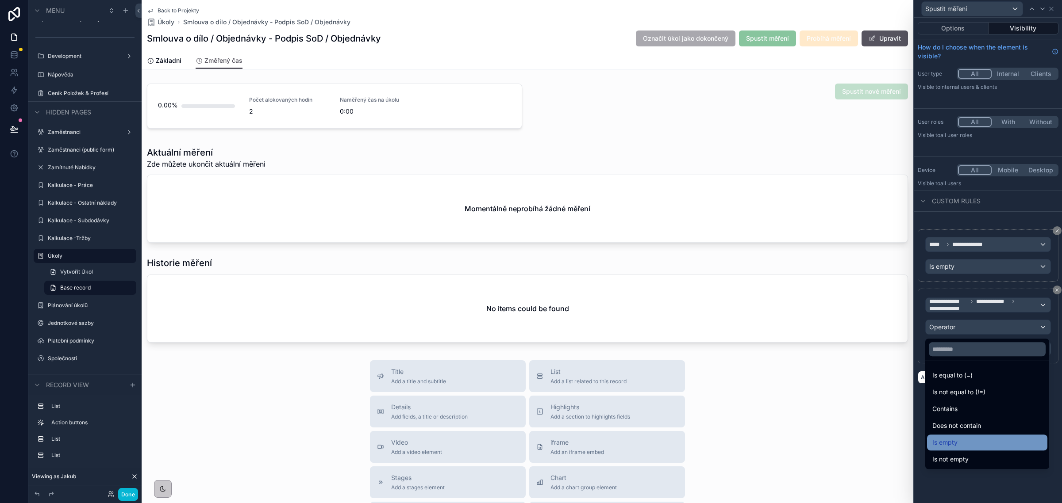
click at [959, 438] on div "Is empty" at bounding box center [987, 442] width 110 height 11
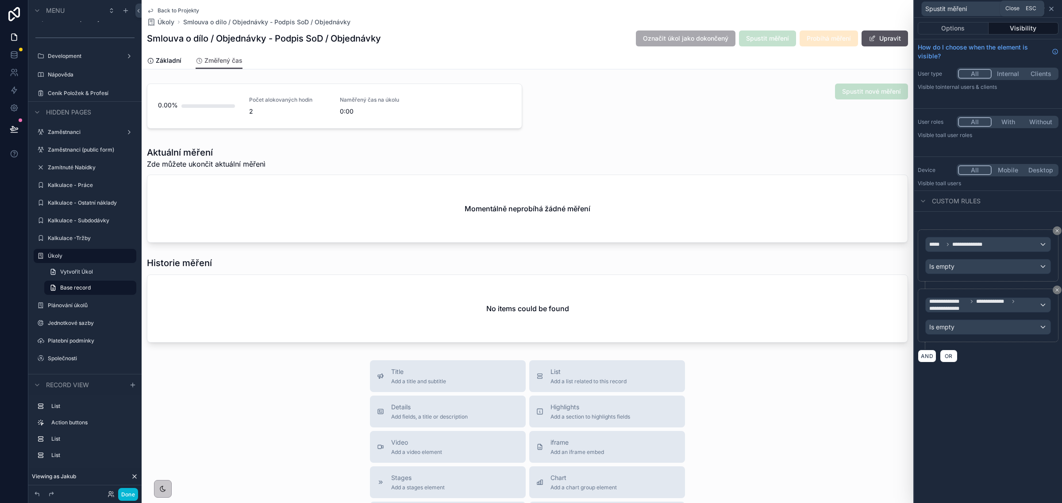
click at [1050, 9] on icon at bounding box center [1050, 8] width 7 height 7
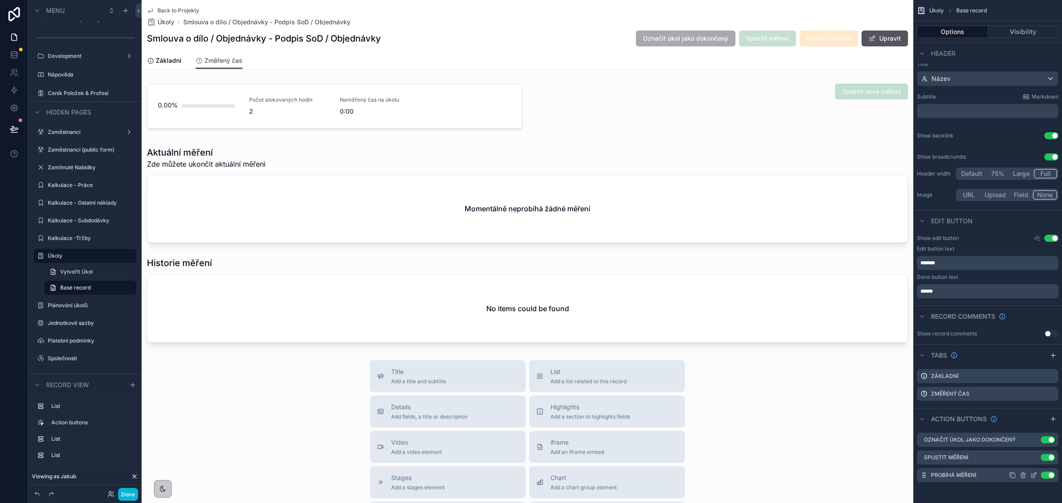
click at [1031, 474] on icon "scrollable content" at bounding box center [1033, 476] width 4 height 4
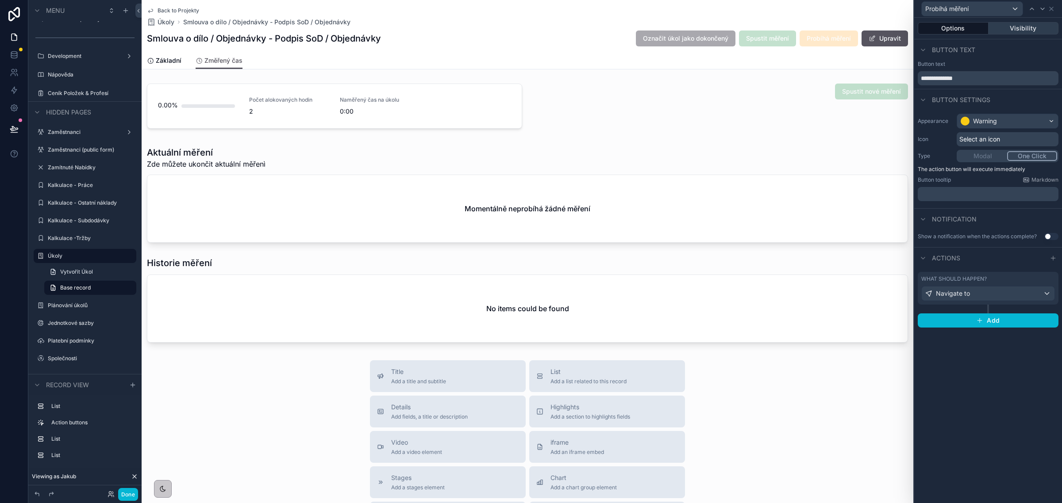
click at [1007, 31] on button "Visibility" at bounding box center [1023, 28] width 70 height 12
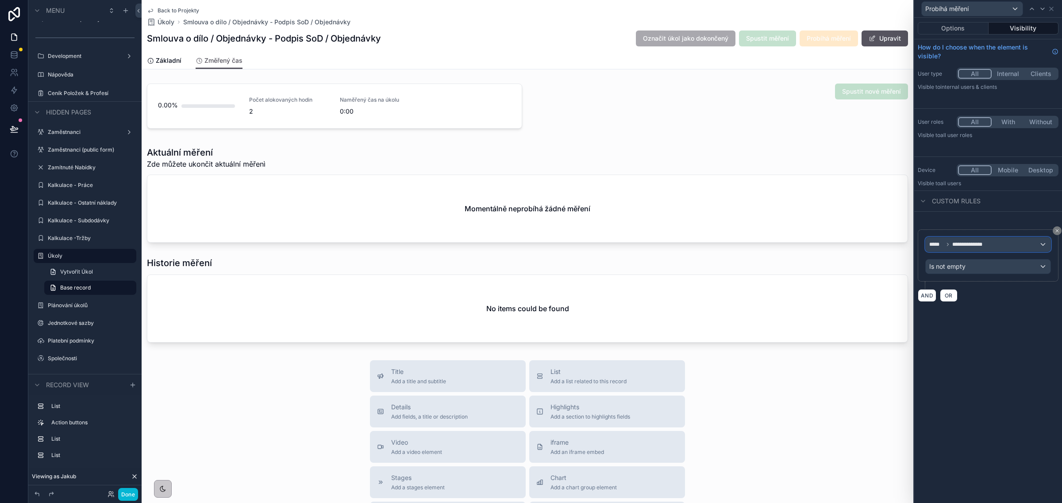
click at [989, 246] on span "**********" at bounding box center [971, 244] width 38 height 7
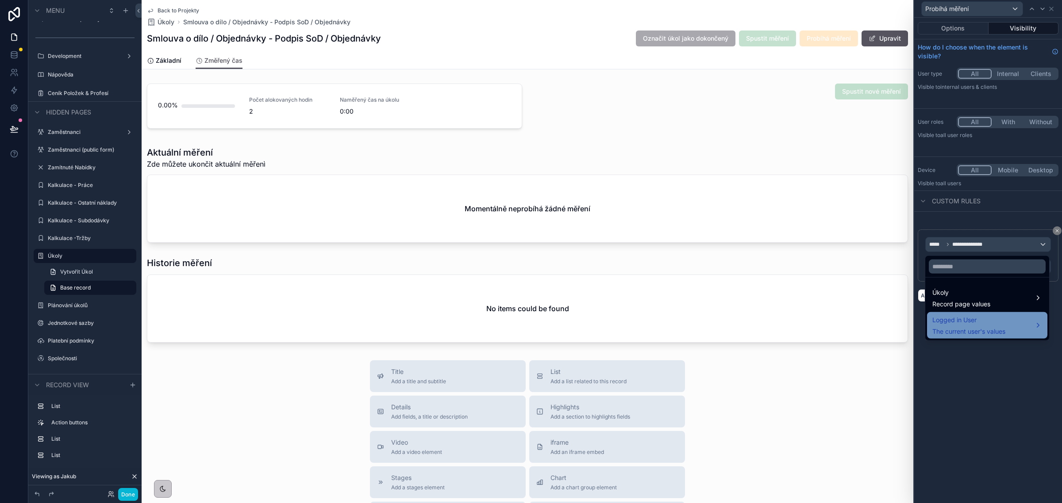
click at [944, 327] on span "The current user's values" at bounding box center [968, 331] width 73 height 9
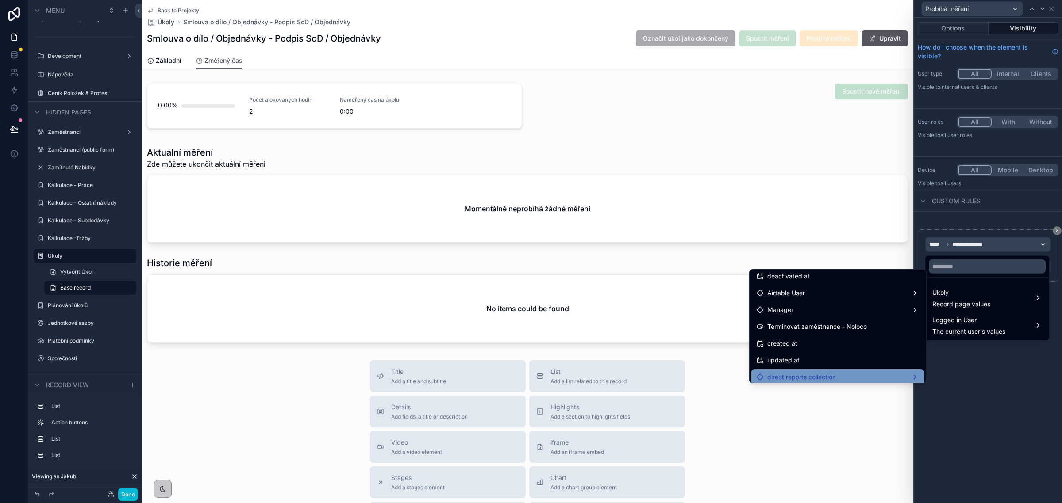
scroll to position [131, 0]
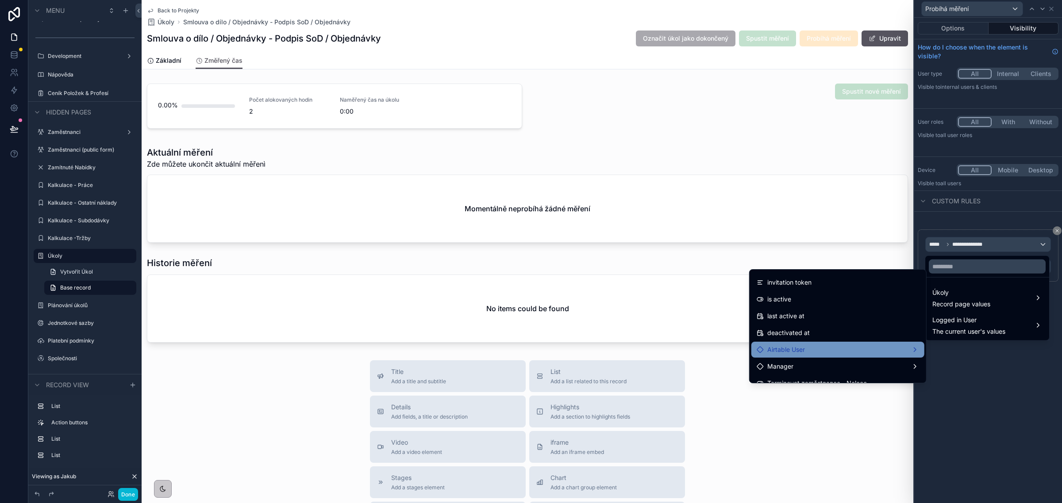
click at [795, 352] on span "Airtable User" at bounding box center [786, 350] width 38 height 11
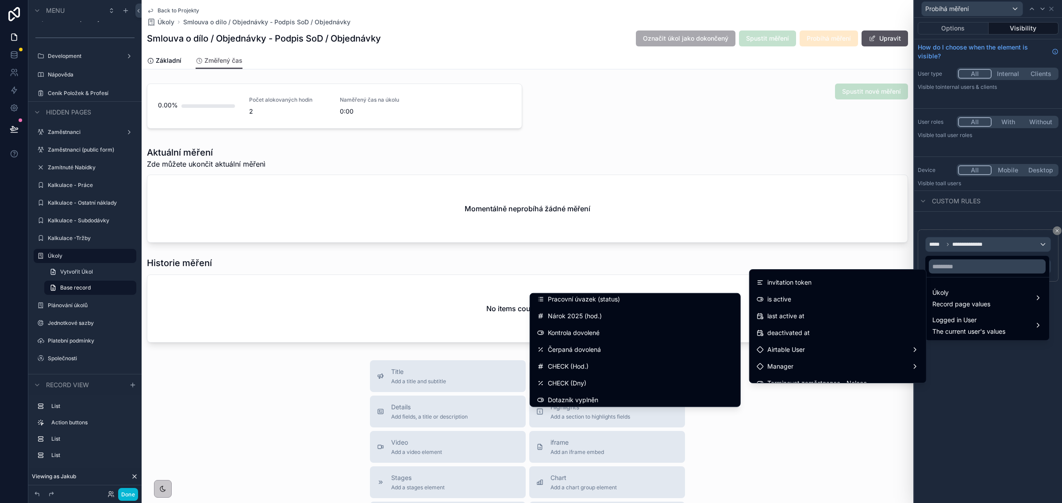
scroll to position [995, 0]
click at [598, 377] on div "Probíhá měření" at bounding box center [635, 384] width 207 height 16
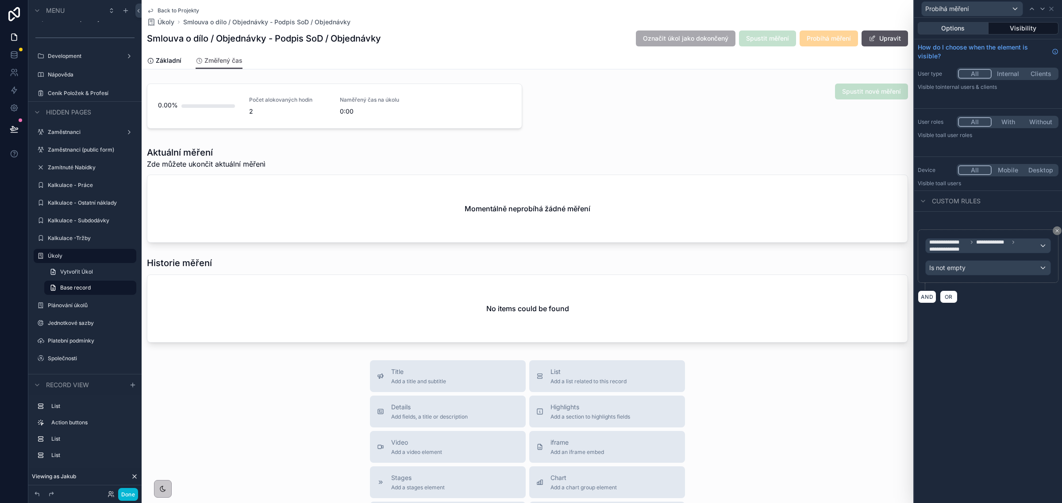
click at [950, 27] on button "Options" at bounding box center [952, 28] width 71 height 12
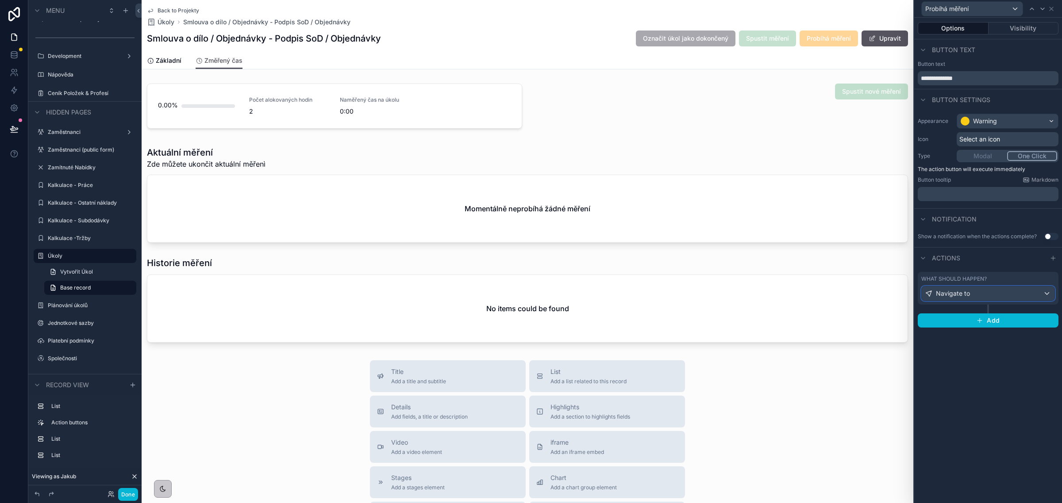
click at [1004, 295] on div "Navigate to" at bounding box center [987, 294] width 133 height 14
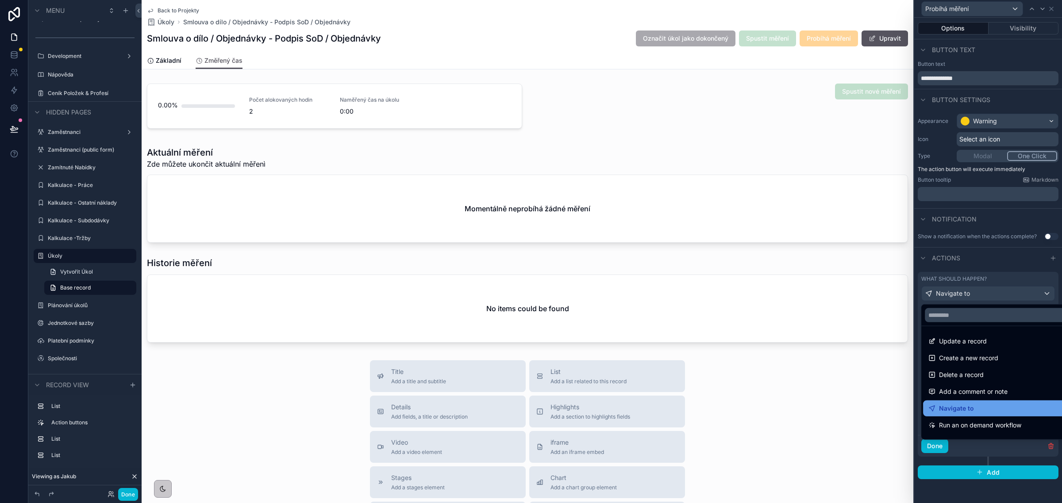
click at [973, 410] on div "Navigate to" at bounding box center [997, 408] width 139 height 11
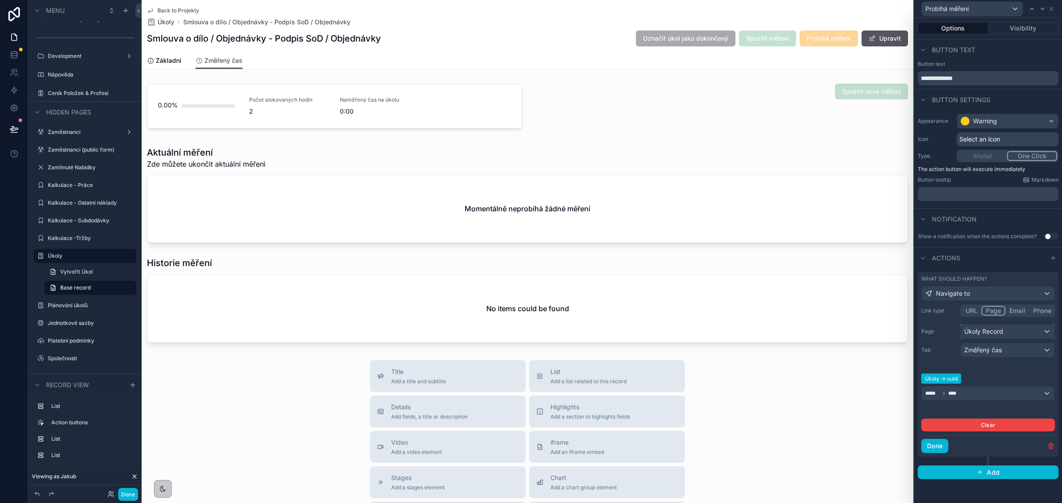
click at [996, 329] on div "Úkoly Record" at bounding box center [1007, 332] width 94 height 14
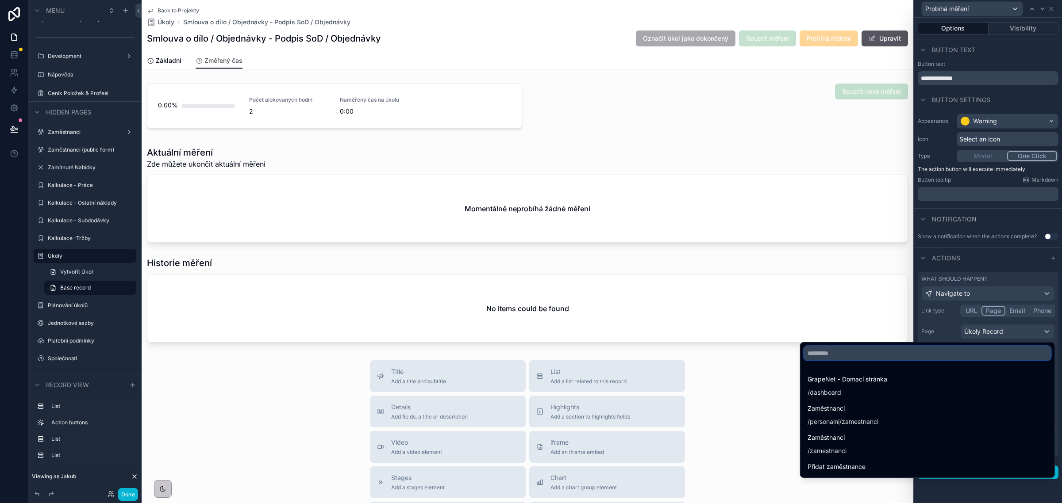
click at [864, 355] on input "text" at bounding box center [927, 353] width 247 height 14
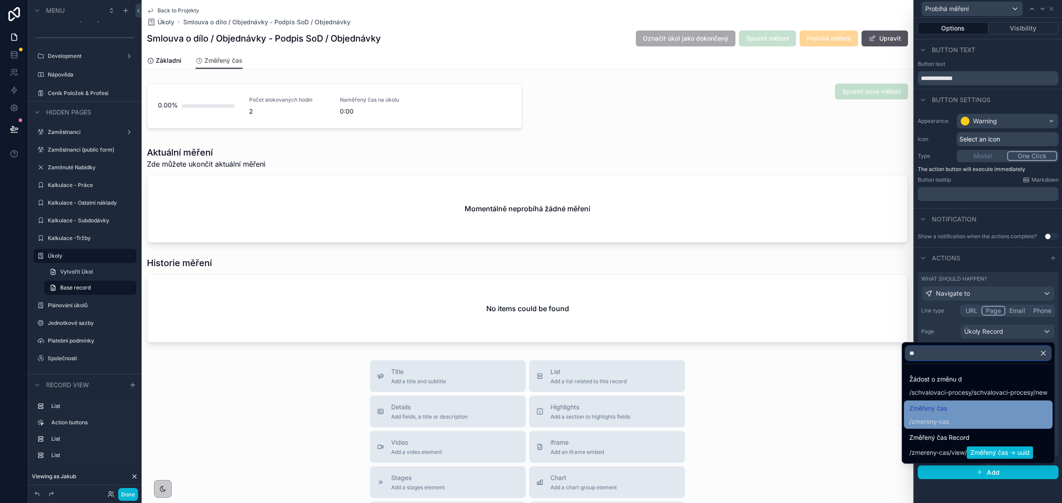
type input "**"
click at [960, 411] on div "Změřený čas / zmereny-cas" at bounding box center [978, 414] width 138 height 23
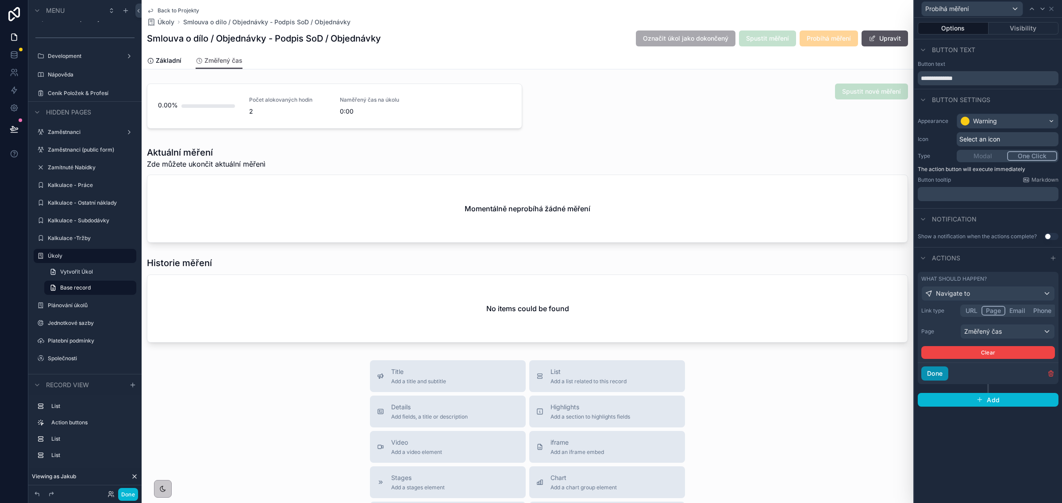
click at [923, 372] on button "Done" at bounding box center [934, 374] width 27 height 14
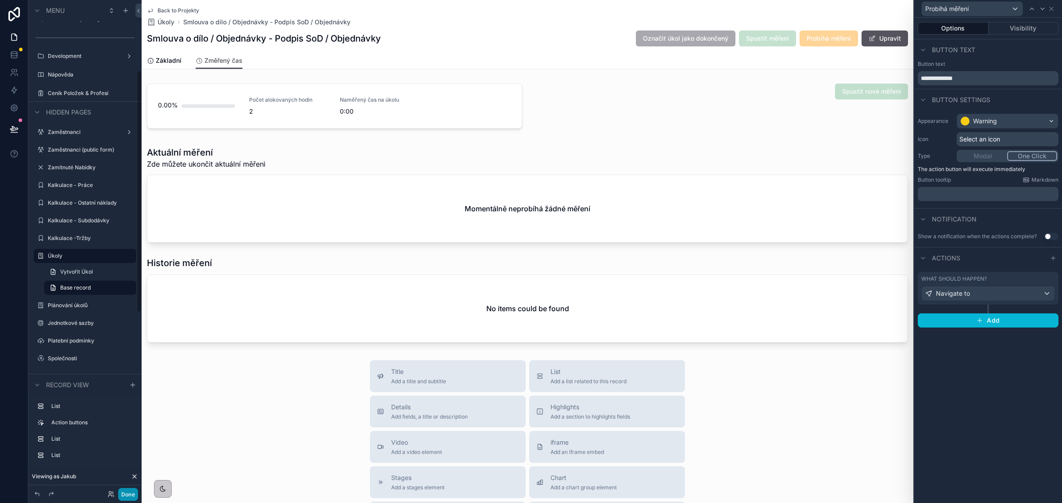
click at [120, 494] on button "Done" at bounding box center [128, 494] width 20 height 13
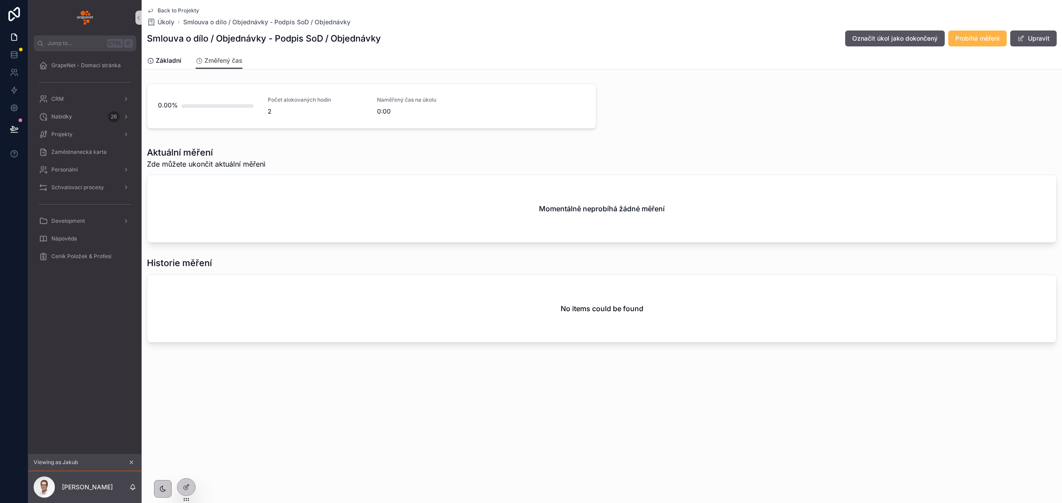
click at [965, 39] on span "Probíhá měření" at bounding box center [977, 38] width 44 height 9
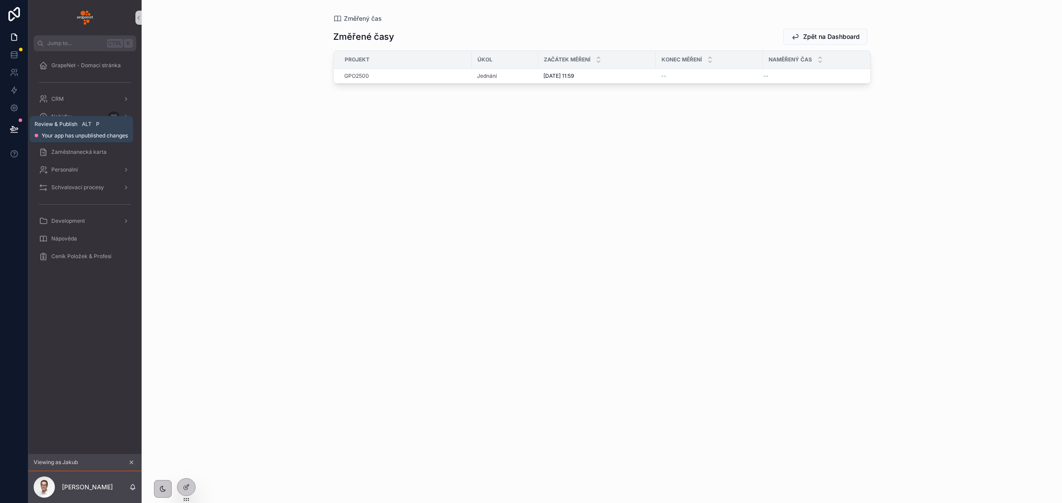
click at [12, 133] on icon at bounding box center [14, 133] width 7 height 0
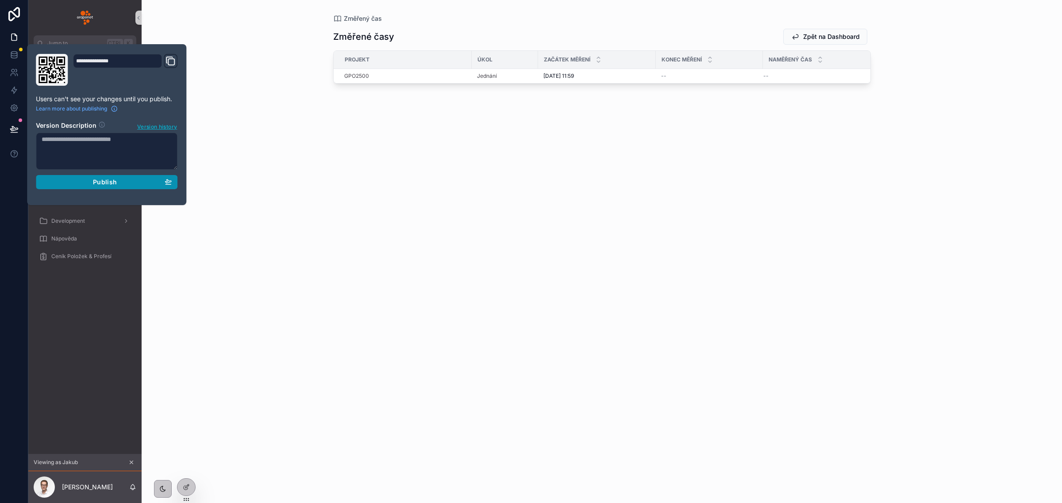
click at [166, 187] on button "Publish" at bounding box center [107, 182] width 142 height 14
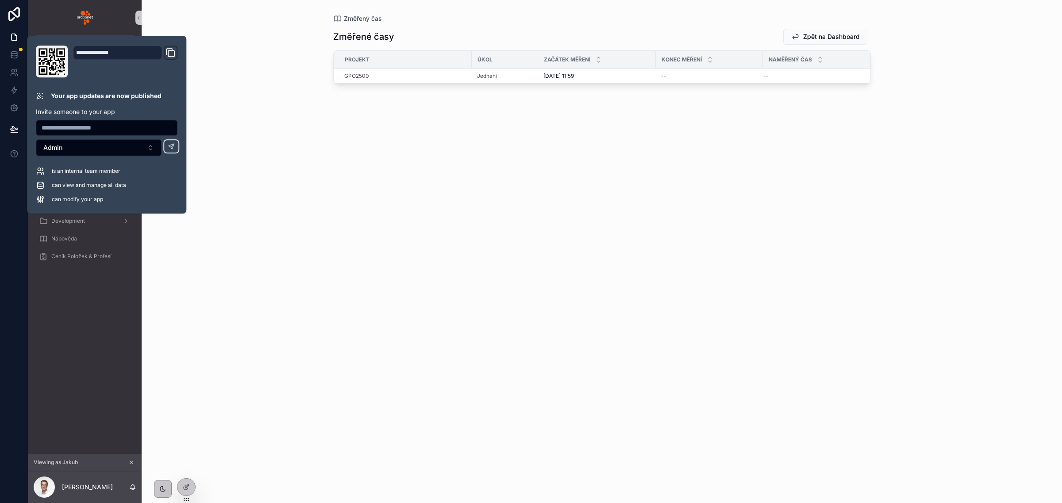
click at [290, 169] on div "Změřený čas Změřené časy Zpět na Dashboard Projekt Úkol Začátek měření Konec mě…" at bounding box center [602, 251] width 920 height 503
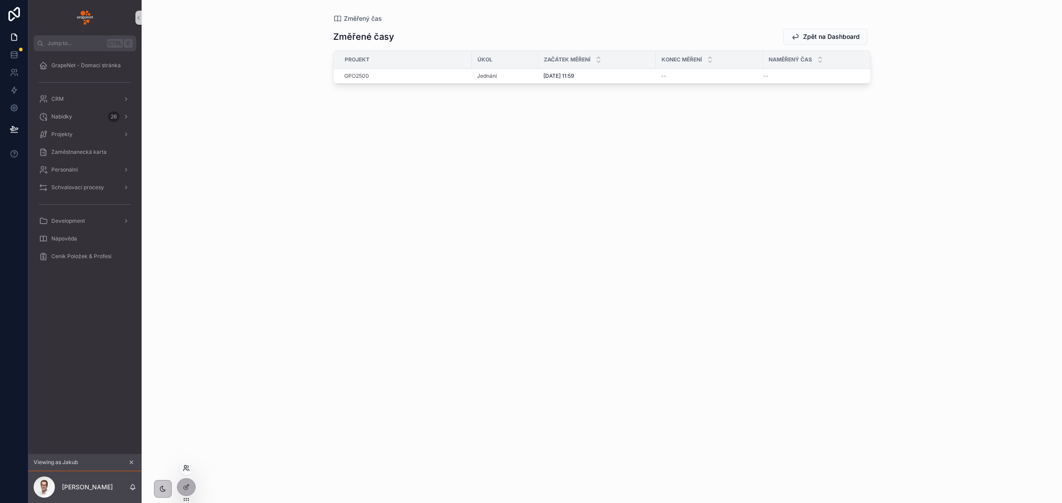
click at [189, 465] on icon at bounding box center [186, 468] width 7 height 7
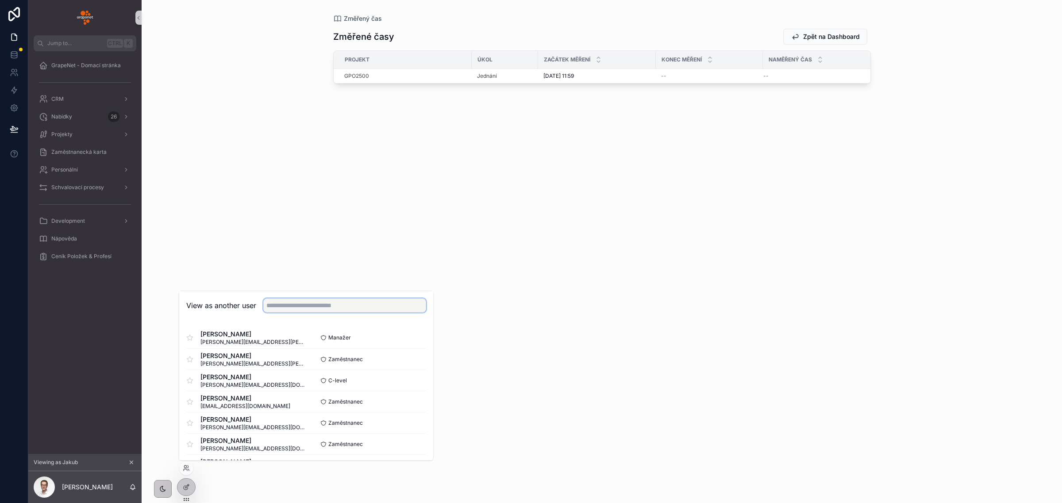
click at [294, 306] on input "text" at bounding box center [344, 306] width 163 height 14
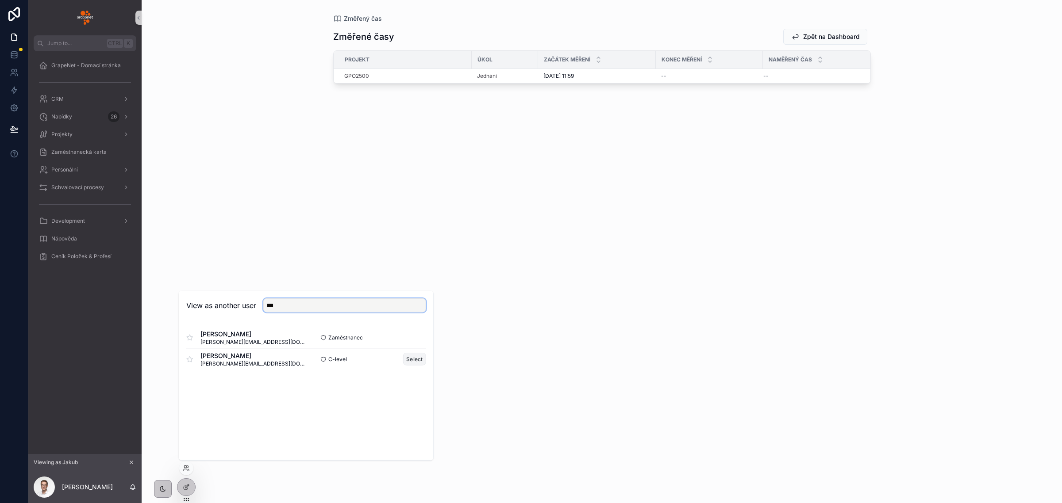
type input "***"
click at [410, 359] on button "Select" at bounding box center [414, 359] width 23 height 13
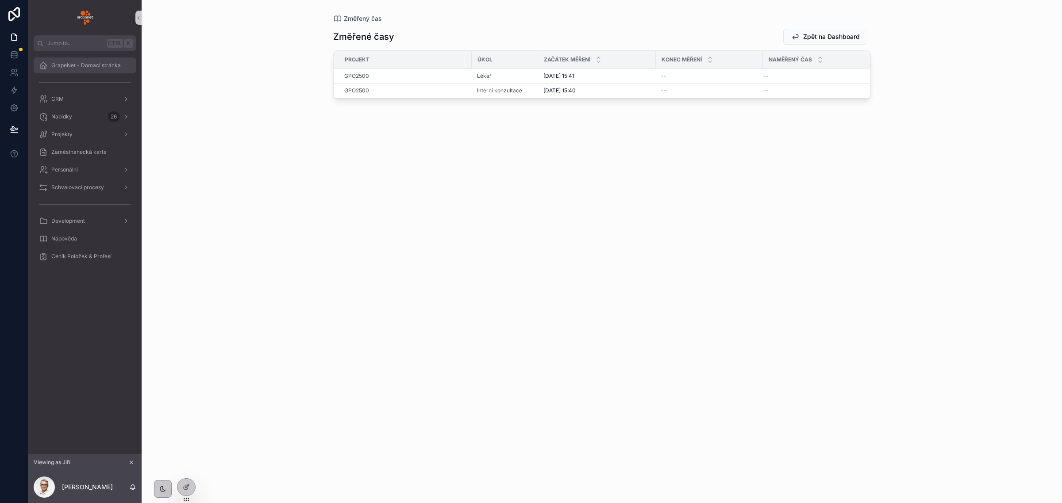
click at [60, 63] on span "GrapeNet - Domací stránka" at bounding box center [85, 65] width 69 height 7
click at [840, 70] on span "Ukončit měření" at bounding box center [842, 68] width 38 height 7
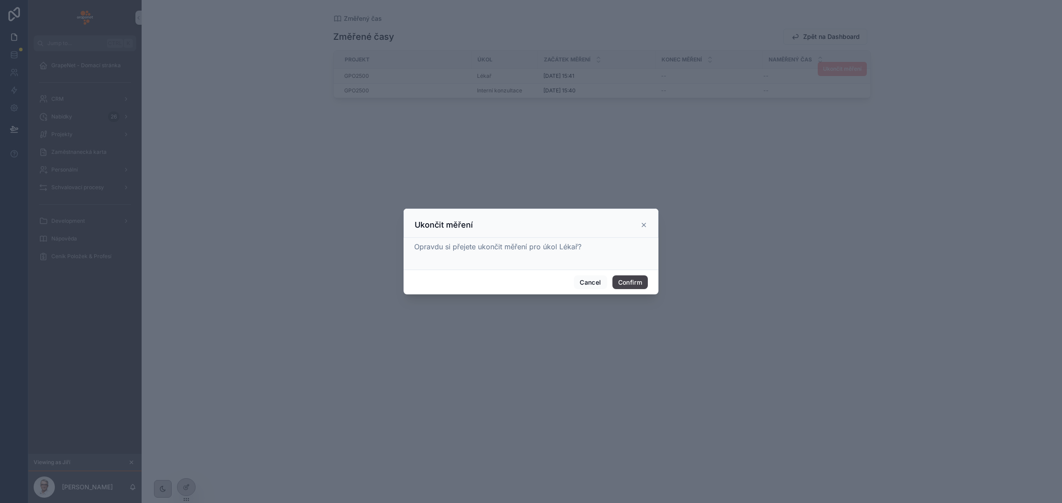
click at [627, 281] on button "Confirm" at bounding box center [629, 283] width 35 height 14
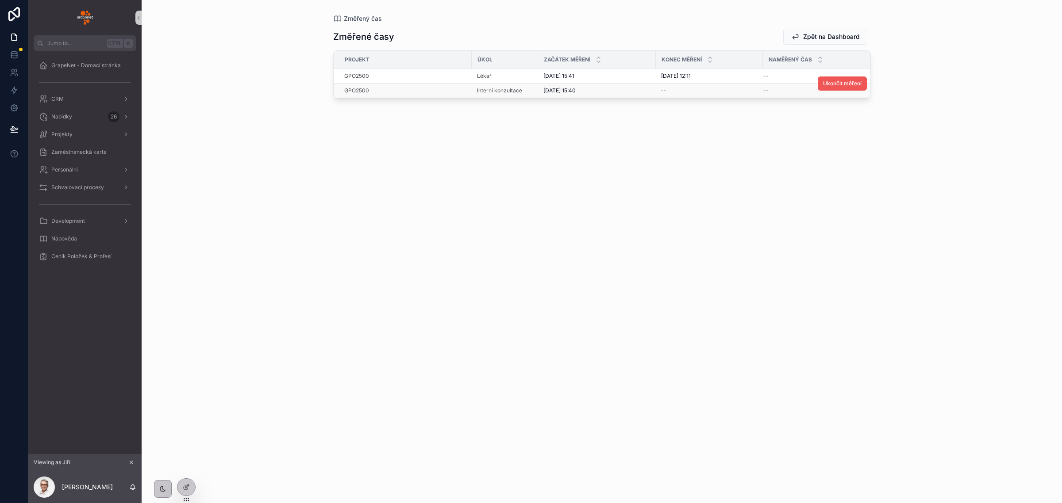
click at [828, 87] on span "Ukončit měření" at bounding box center [842, 83] width 38 height 7
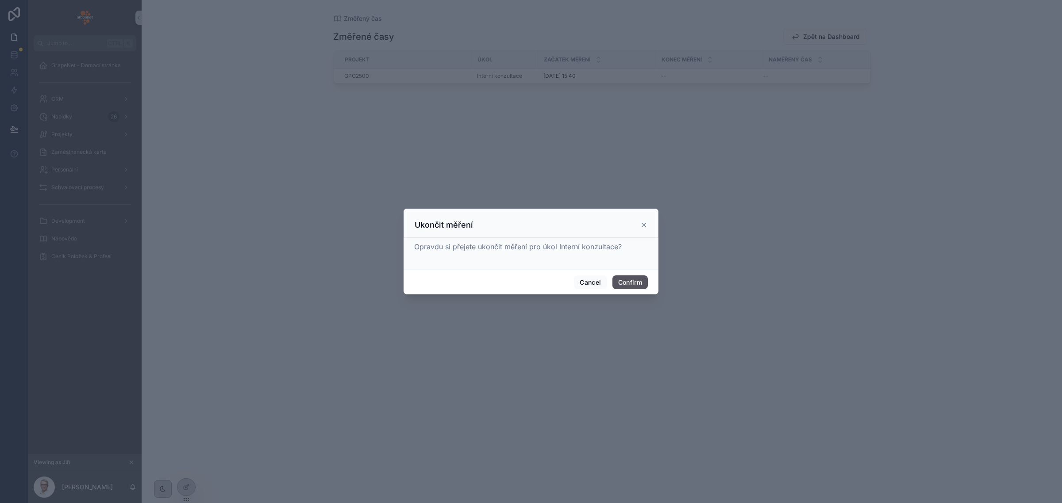
click at [644, 220] on div "Ukončit měření" at bounding box center [530, 225] width 233 height 11
click at [640, 224] on icon at bounding box center [643, 225] width 7 height 7
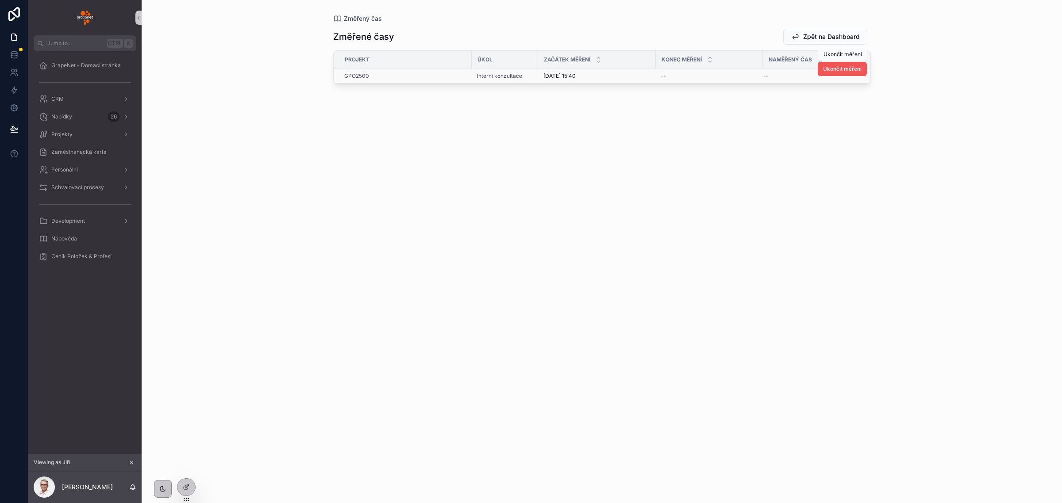
click at [829, 73] on button "Ukončit měření" at bounding box center [841, 69] width 49 height 14
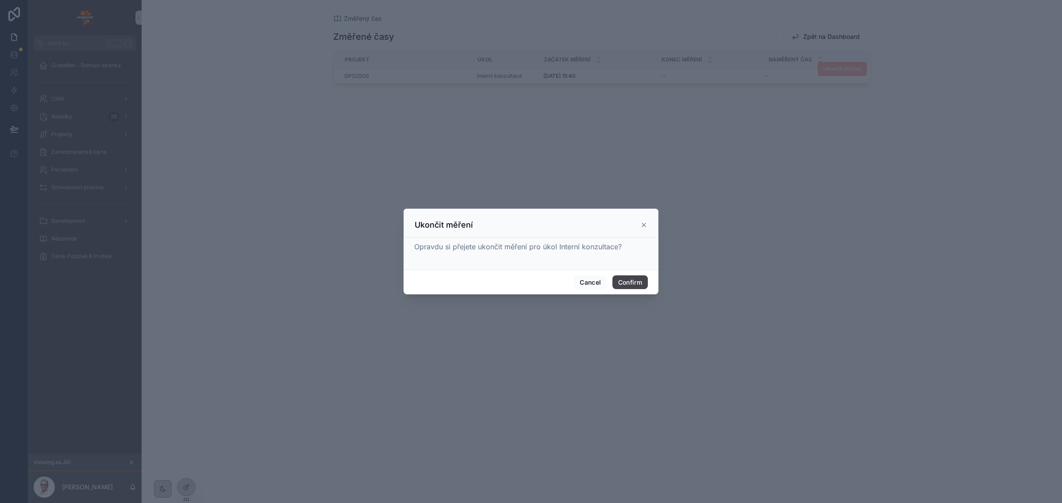
click at [625, 284] on button "Confirm" at bounding box center [629, 283] width 35 height 14
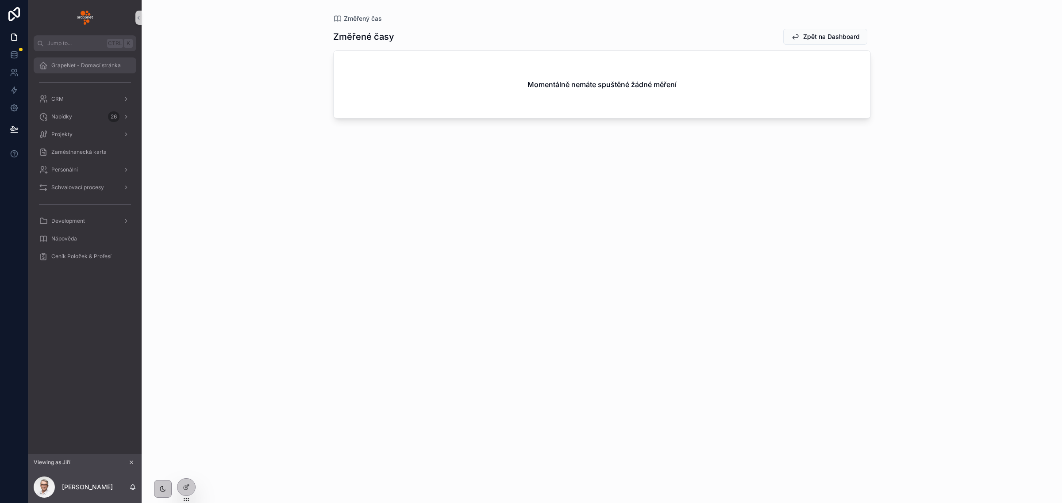
click at [83, 68] on span "GrapeNet - Domací stránka" at bounding box center [85, 65] width 69 height 7
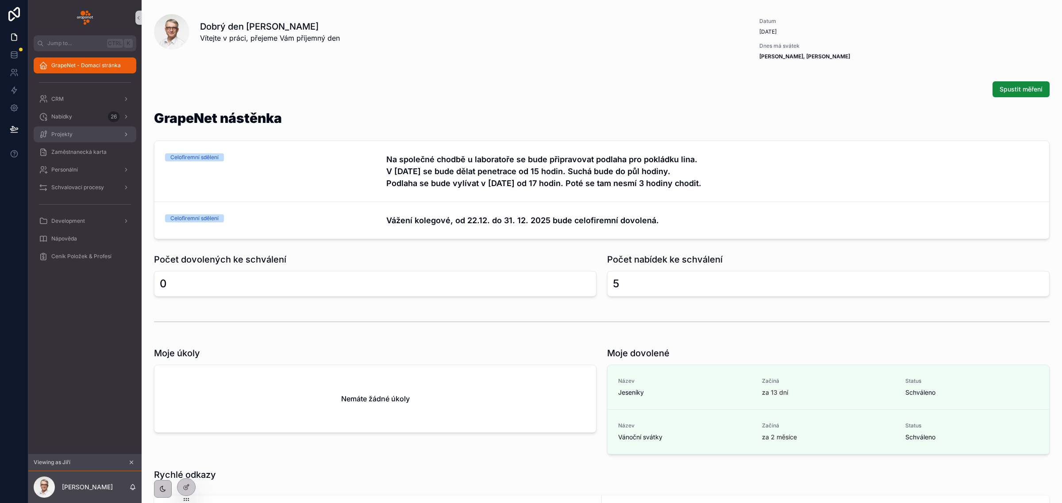
click at [88, 136] on div "Projekty" at bounding box center [85, 134] width 92 height 14
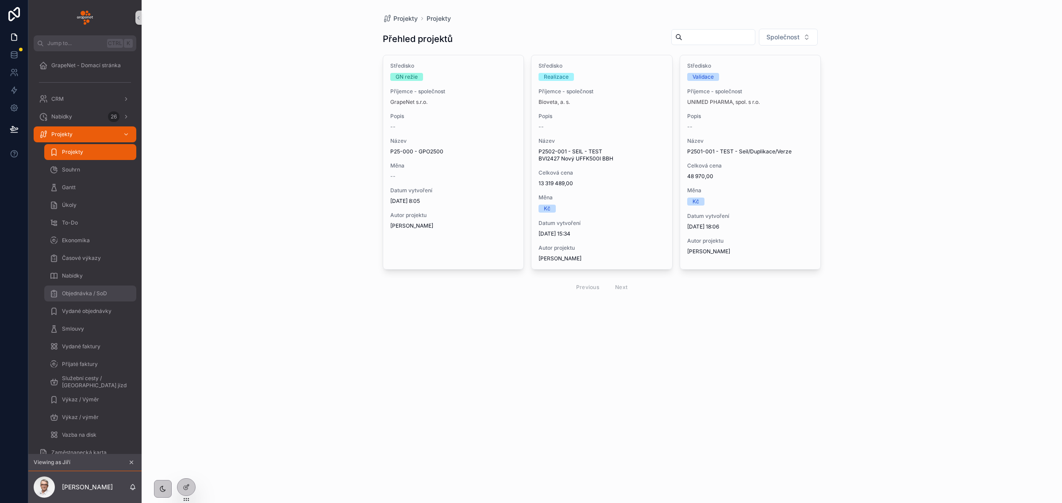
click at [98, 294] on span "Objednávka / SoD" at bounding box center [84, 293] width 45 height 7
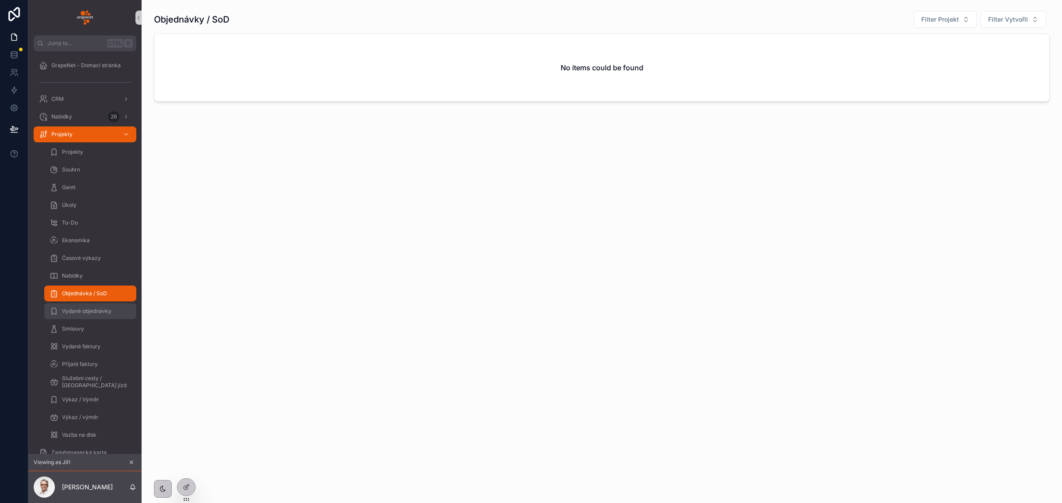
click at [98, 309] on span "Vydané objednávky" at bounding box center [87, 311] width 50 height 7
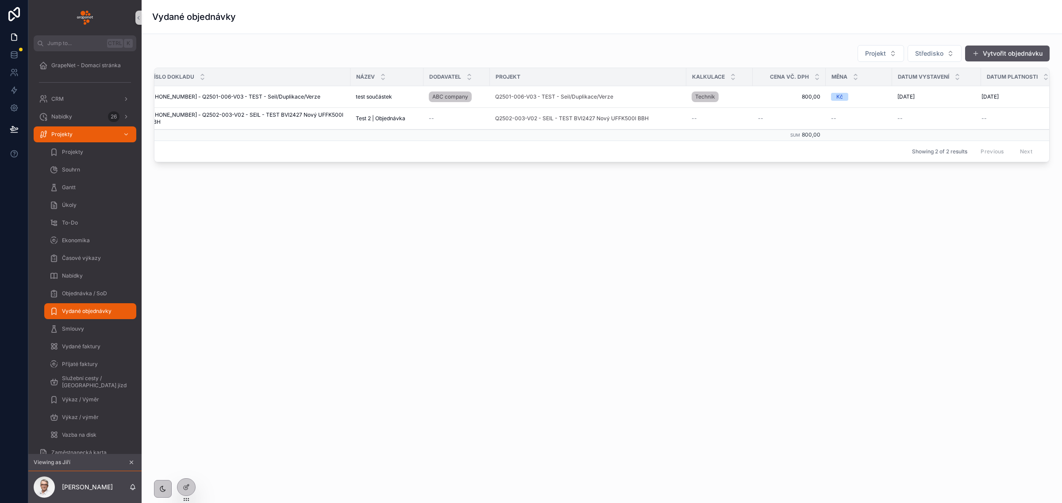
scroll to position [0, 13]
click at [991, 51] on button "Vytvořit objednávku" at bounding box center [1007, 54] width 84 height 16
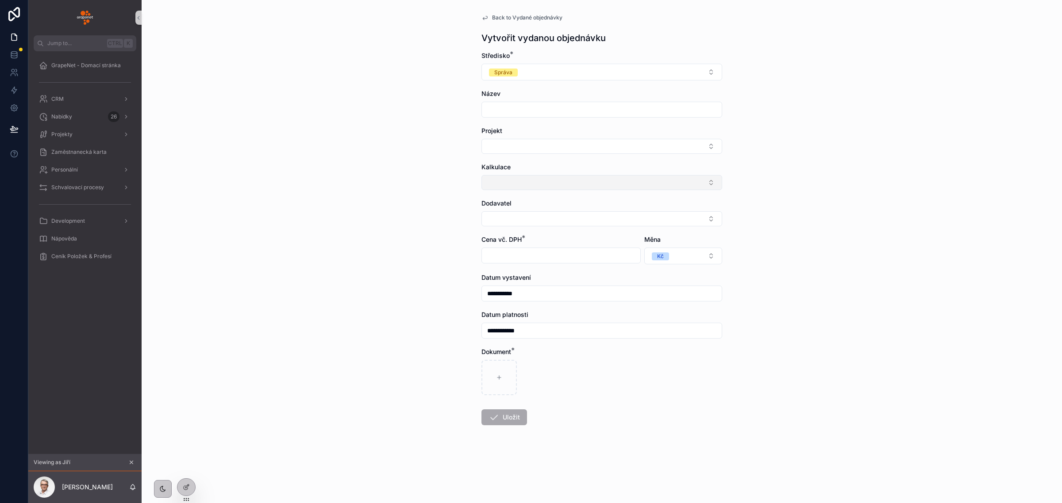
click at [589, 177] on button "Select Button" at bounding box center [601, 182] width 241 height 15
click at [848, 234] on div "**********" at bounding box center [602, 251] width 920 height 503
click at [558, 184] on button "Select Button" at bounding box center [601, 182] width 241 height 15
click at [961, 224] on div "**********" at bounding box center [602, 251] width 920 height 503
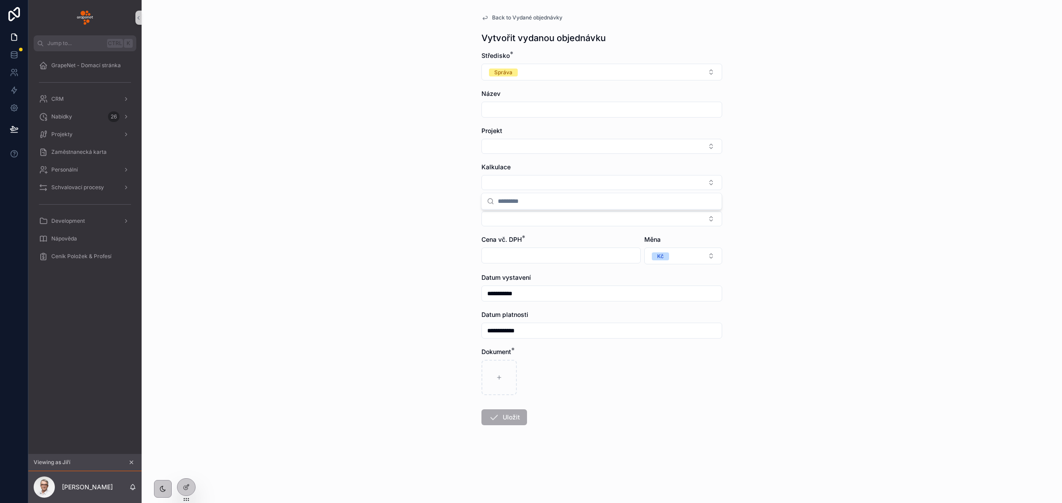
scroll to position [0, 0]
click at [525, 67] on button "Správa" at bounding box center [601, 72] width 241 height 17
click at [520, 107] on div "Validace" at bounding box center [601, 108] width 236 height 13
click at [522, 188] on button "Select Button" at bounding box center [601, 182] width 241 height 15
click at [506, 107] on input "scrollable content" at bounding box center [602, 110] width 240 height 12
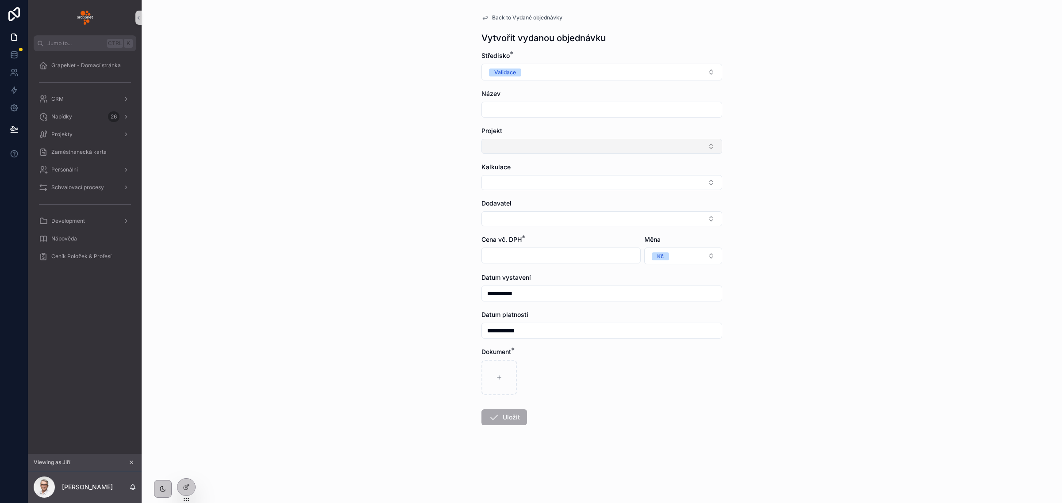
click at [514, 149] on button "Select Button" at bounding box center [601, 146] width 241 height 15
click at [433, 135] on div "**********" at bounding box center [602, 251] width 920 height 503
click at [515, 150] on button "Select Button" at bounding box center [601, 146] width 241 height 15
click at [544, 77] on button "Validace" at bounding box center [601, 72] width 241 height 17
click at [535, 117] on div "Realizace" at bounding box center [601, 121] width 236 height 13
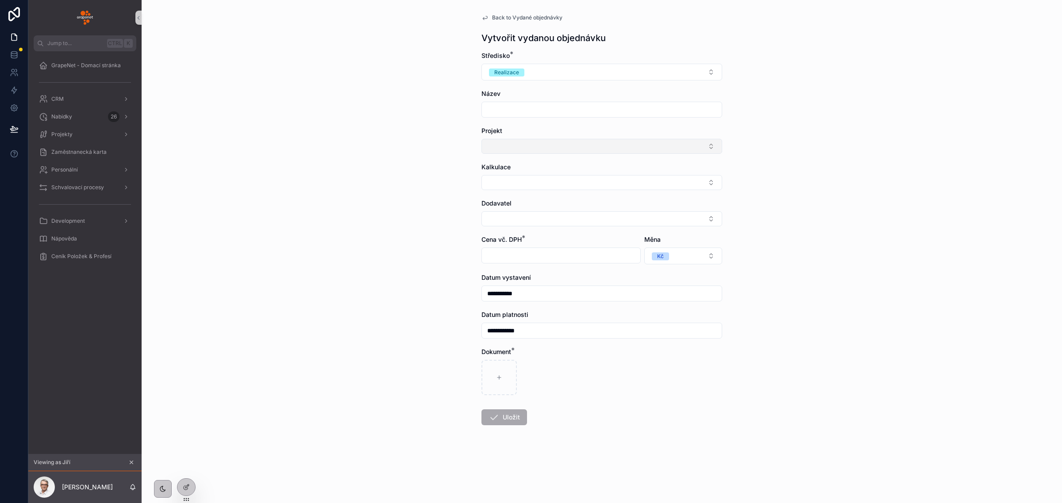
click at [520, 147] on button "Select Button" at bounding box center [601, 146] width 241 height 15
click at [394, 169] on div "**********" at bounding box center [602, 251] width 920 height 503
click at [496, 179] on button "Select Button" at bounding box center [601, 182] width 241 height 15
click at [445, 184] on div "**********" at bounding box center [602, 251] width 920 height 503
click at [14, 34] on icon at bounding box center [14, 37] width 9 height 9
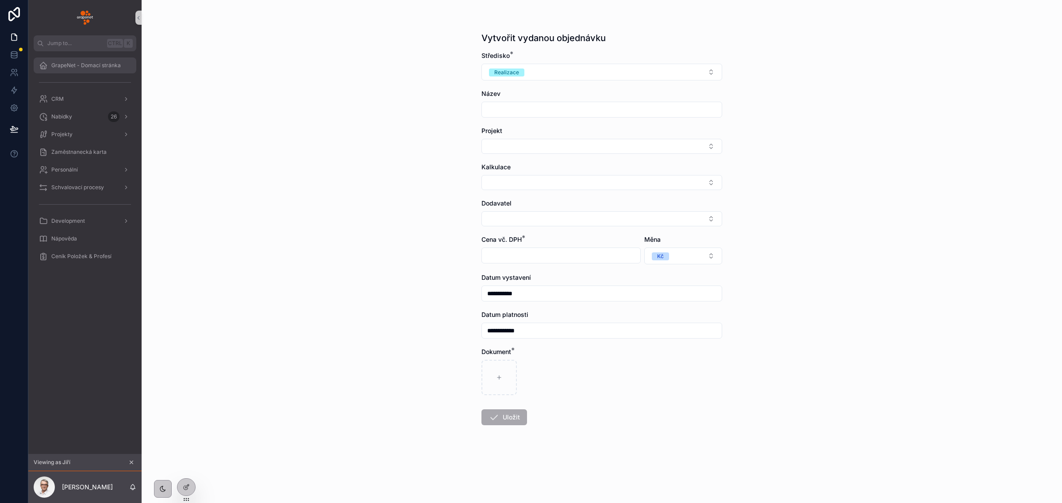
click at [75, 67] on span "GrapeNet - Domací stránka" at bounding box center [85, 65] width 69 height 7
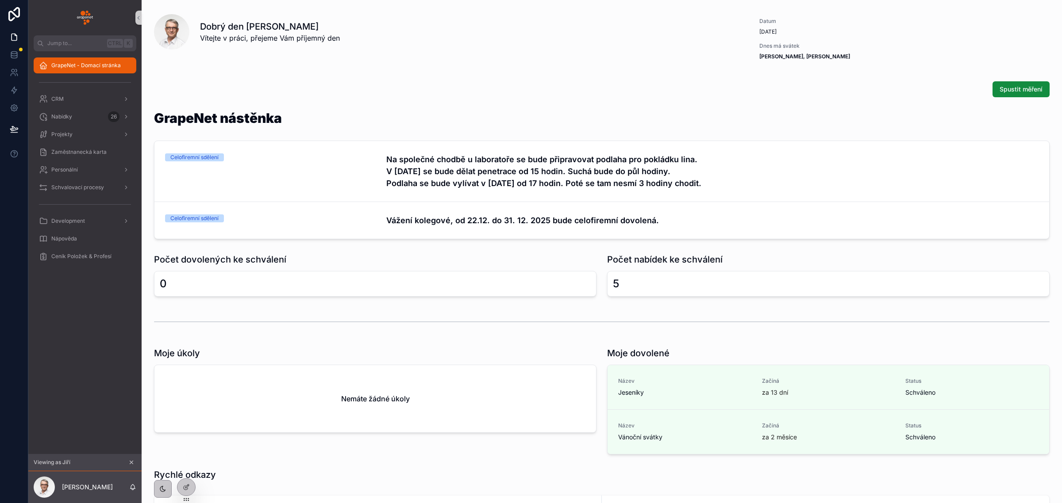
click at [75, 67] on span "GrapeNet - Domací stránka" at bounding box center [85, 65] width 69 height 7
